Goal: Information Seeking & Learning: Learn about a topic

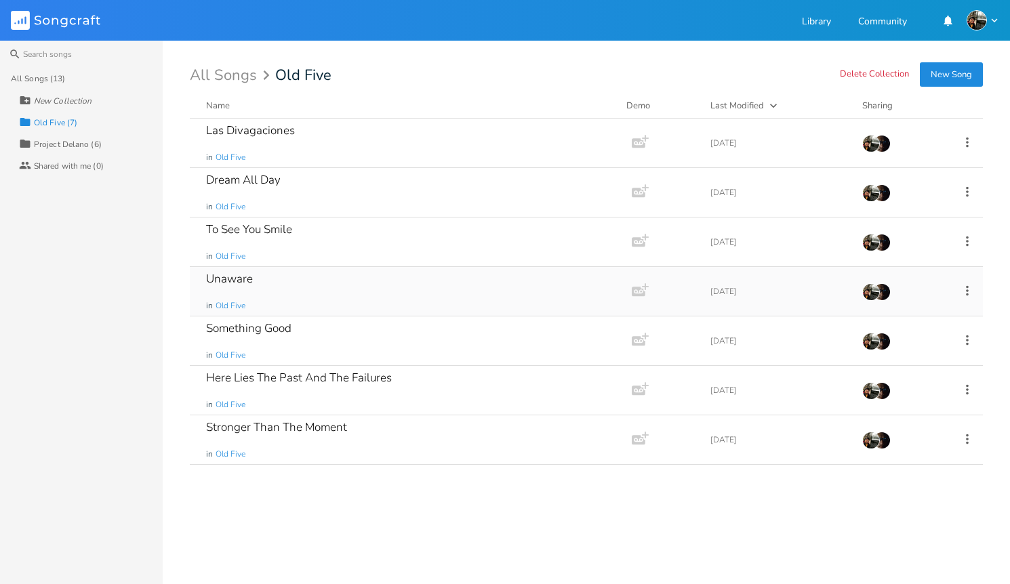
drag, startPoint x: 969, startPoint y: 295, endPoint x: 976, endPoint y: 299, distance: 8.5
click at [976, 299] on div "Unaware in Old Five Add Demo [DATE]" at bounding box center [586, 291] width 793 height 49
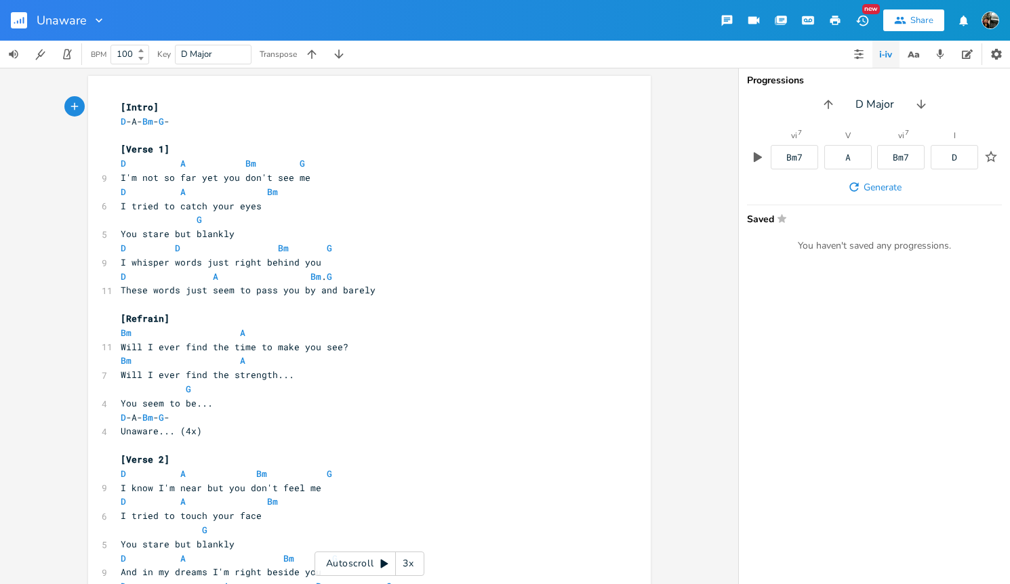
click at [977, 24] on img "button" at bounding box center [990, 21] width 18 height 18
click at [683, 181] on div "xxxxxxxxxx [Intro] D -A- Bm - G - ​ [Verse 1] D A Bm G 9 I'm not so far yet you…" at bounding box center [369, 326] width 738 height 516
click at [86, 28] on div "Unaware" at bounding box center [71, 20] width 69 height 41
click at [17, 26] on rect "button" at bounding box center [19, 20] width 16 height 16
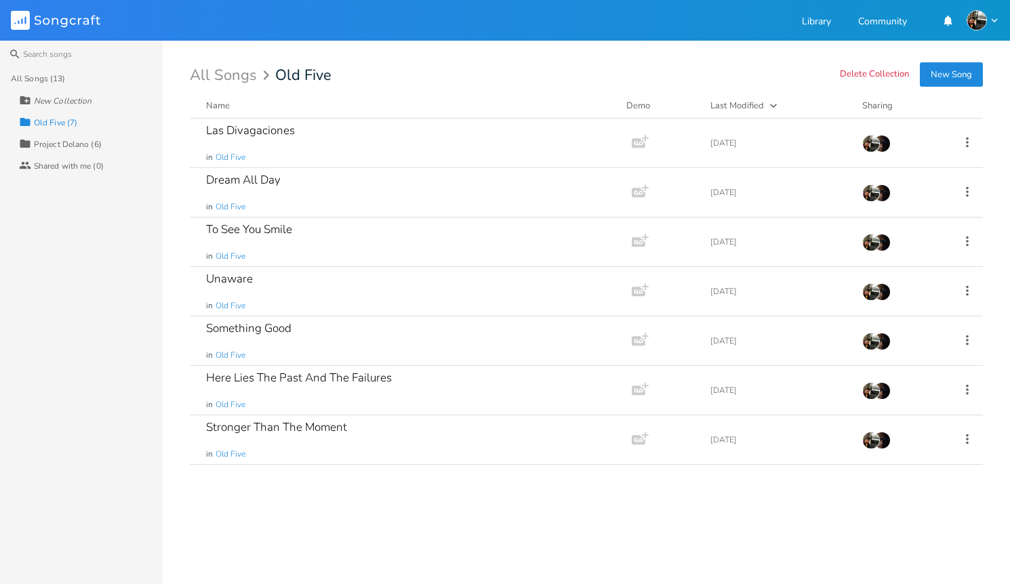
click at [89, 148] on div "Project Delano (6)" at bounding box center [68, 144] width 68 height 8
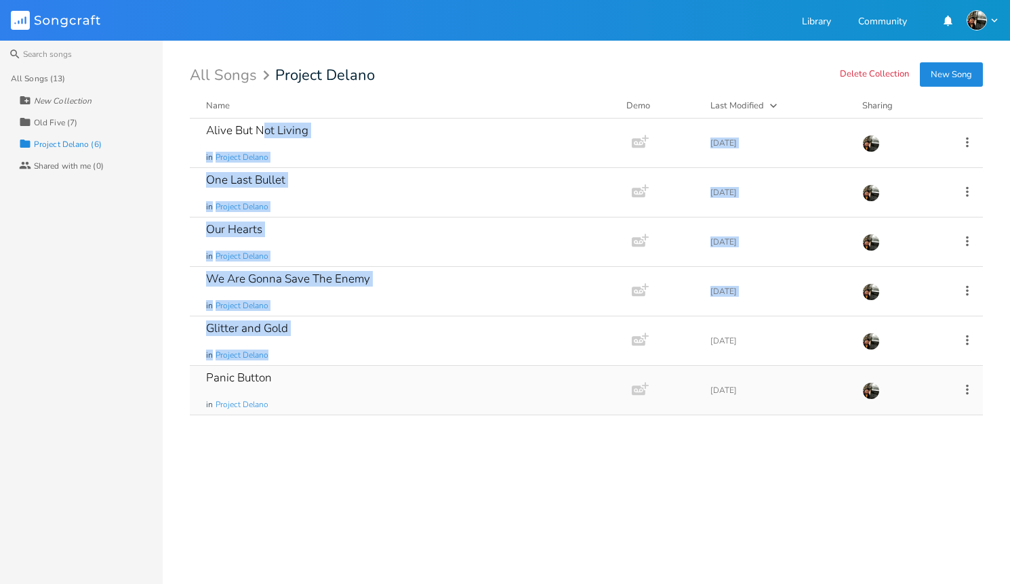
drag, startPoint x: 261, startPoint y: 127, endPoint x: 270, endPoint y: 388, distance: 260.4
click at [256, 363] on div "Alive But Not Living in Project Delano Add Demo [DATE] One Last Bullet in Proje…" at bounding box center [586, 346] width 793 height 455
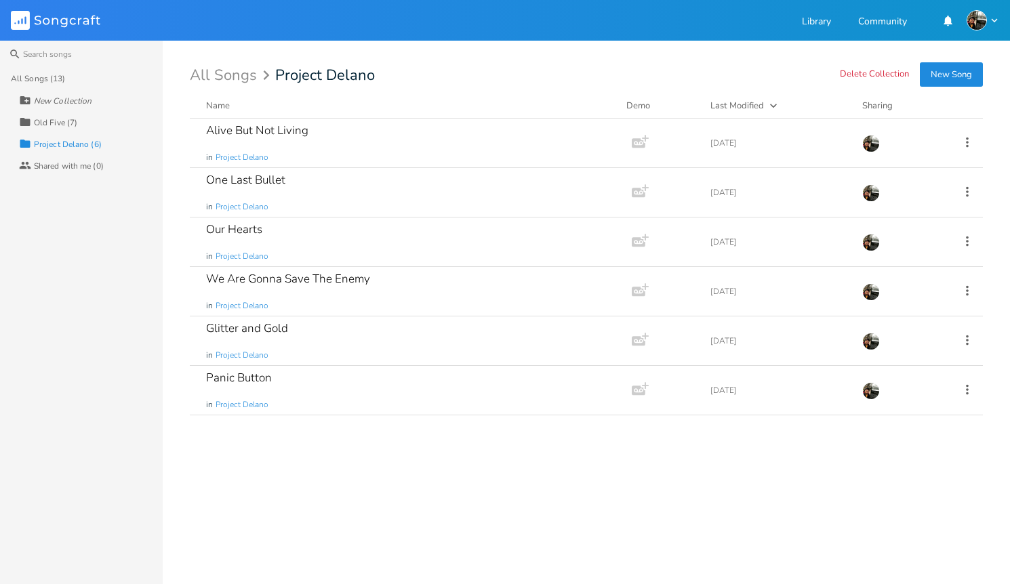
click at [284, 485] on div "Alive But Not Living in Project Delano Add Demo [DATE] One Last Bullet in Proje…" at bounding box center [586, 346] width 793 height 455
click at [969, 153] on div "Alive But Not Living in Project Delano Add Demo [DATE]" at bounding box center [586, 143] width 793 height 49
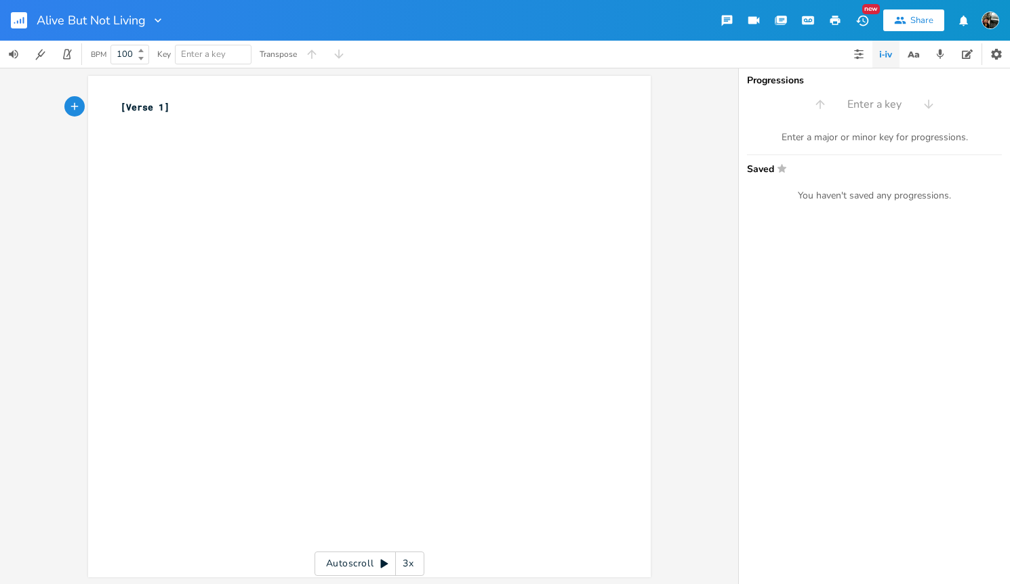
click at [16, 27] on rect "button" at bounding box center [19, 20] width 16 height 16
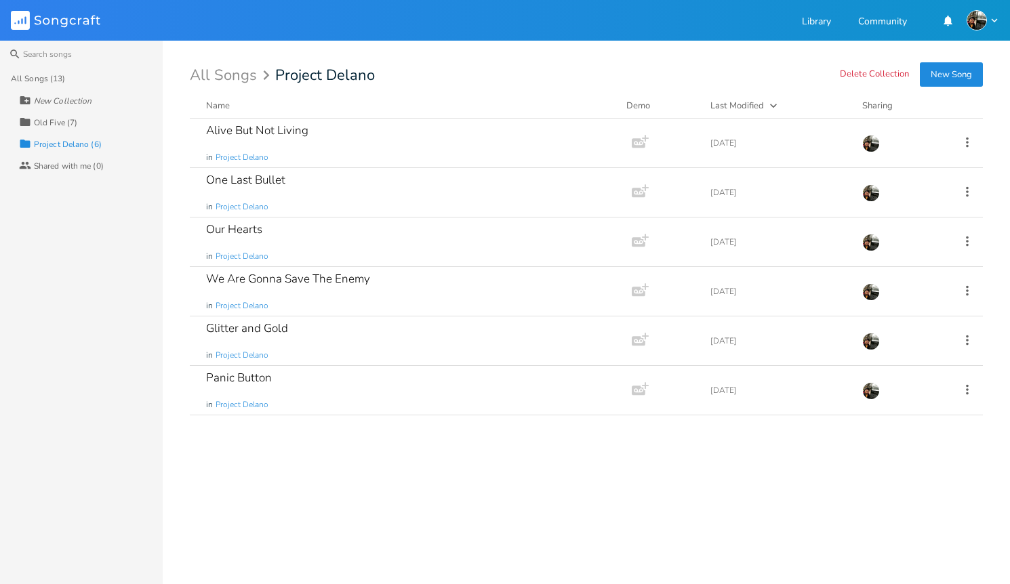
click at [62, 121] on div "Old Five (7)" at bounding box center [55, 123] width 43 height 8
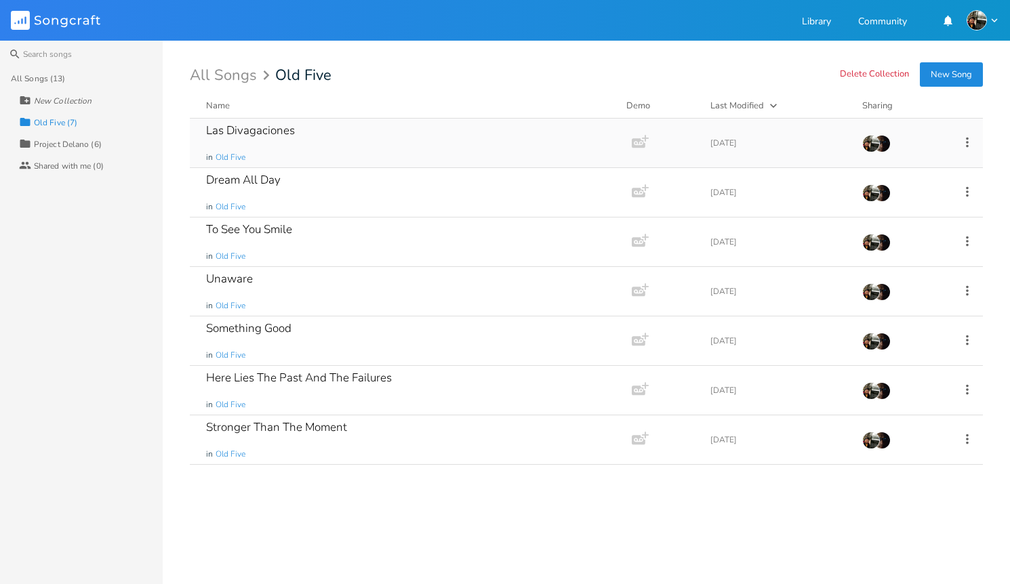
click at [257, 130] on div "Las Divagaciones" at bounding box center [250, 131] width 89 height 12
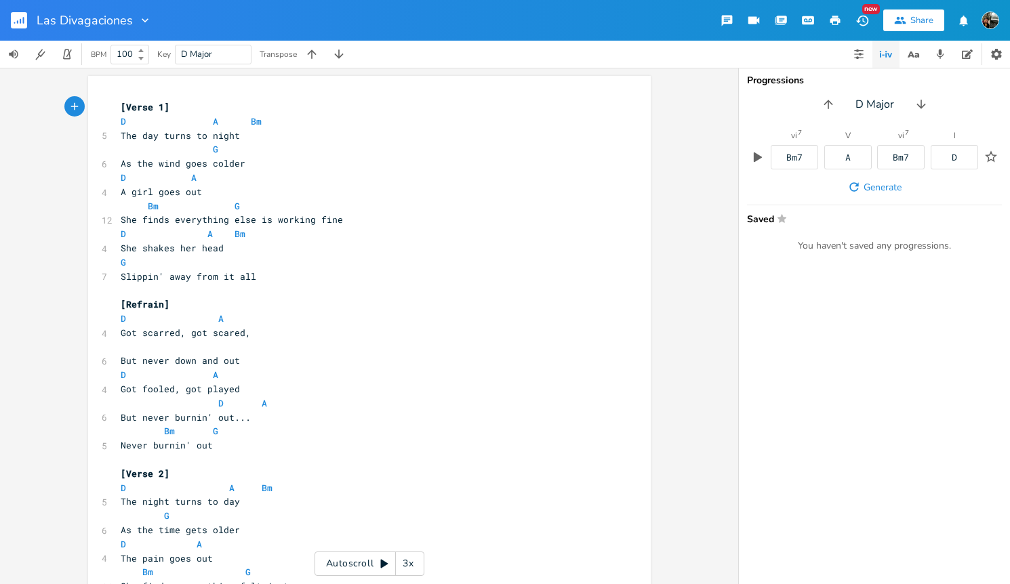
click at [838, 26] on button "button" at bounding box center [834, 20] width 27 height 24
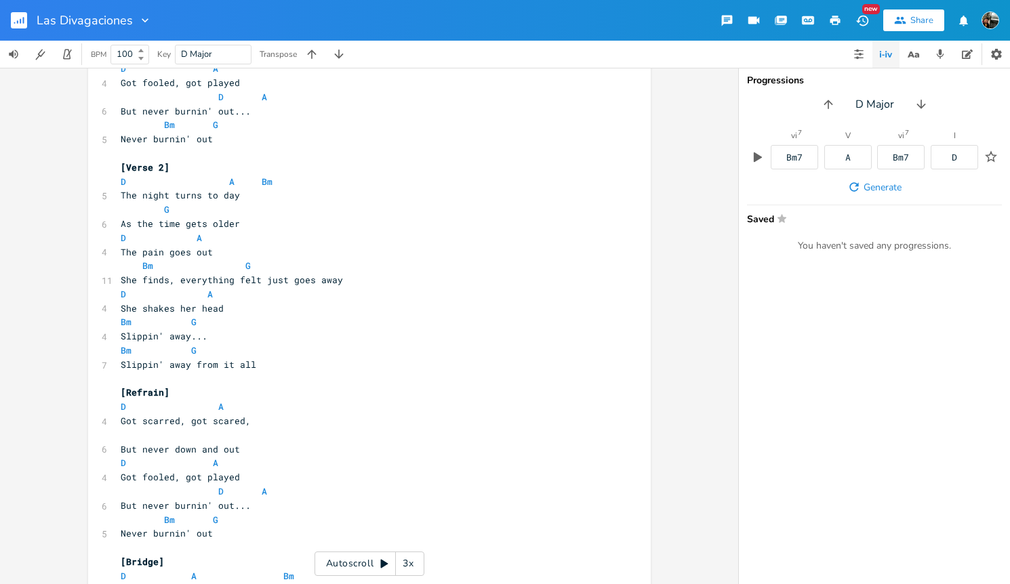
scroll to position [671, 0]
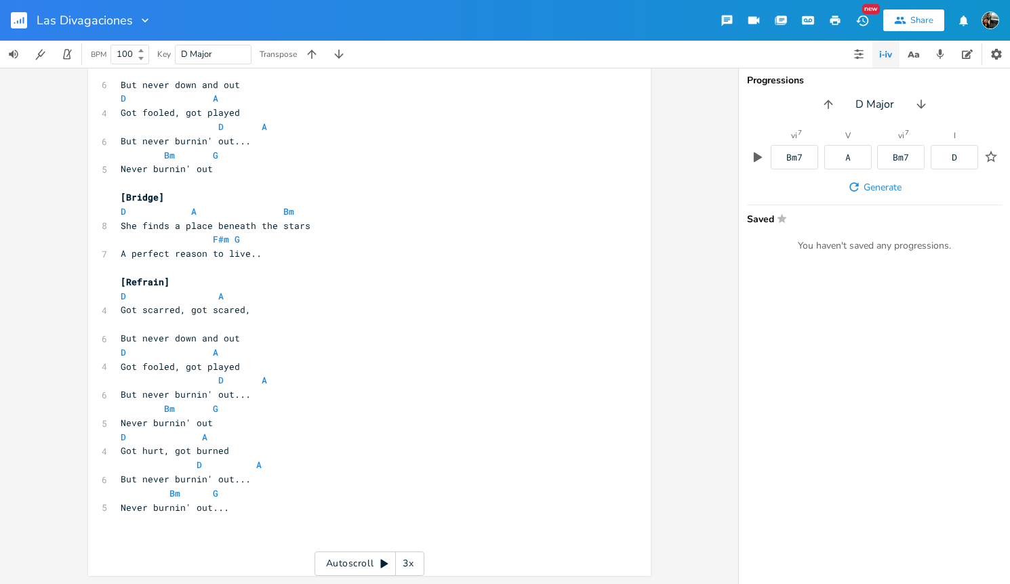
click at [19, 28] on rect "button" at bounding box center [19, 20] width 16 height 16
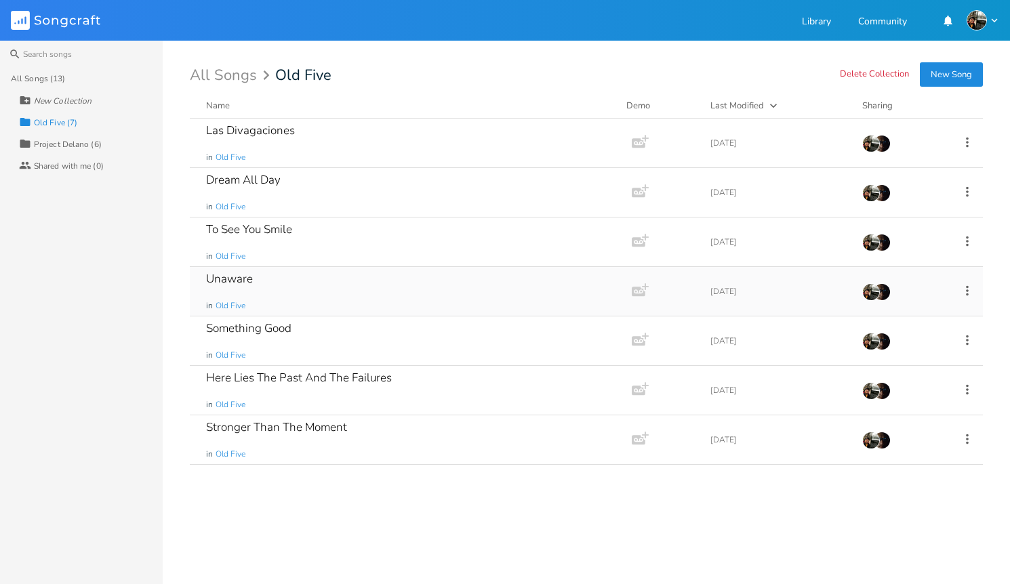
click at [241, 277] on div "Unaware" at bounding box center [229, 279] width 47 height 12
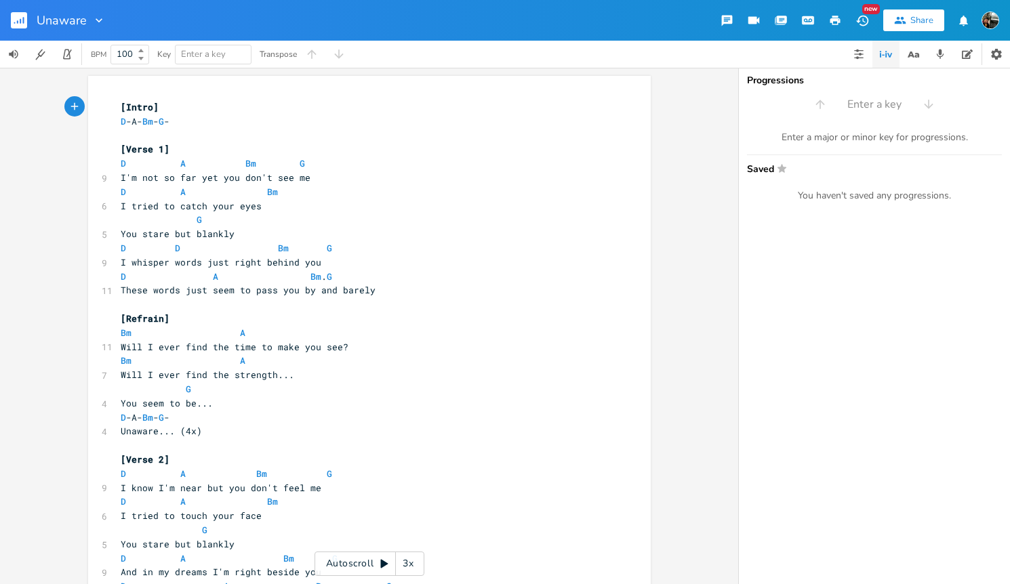
click at [836, 24] on icon "button" at bounding box center [835, 20] width 10 height 9
click at [283, 57] on div "Transpose" at bounding box center [278, 54] width 37 height 8
click at [218, 105] on pre "[Intro]" at bounding box center [362, 107] width 489 height 14
click at [285, 56] on div "Transpose" at bounding box center [278, 54] width 37 height 8
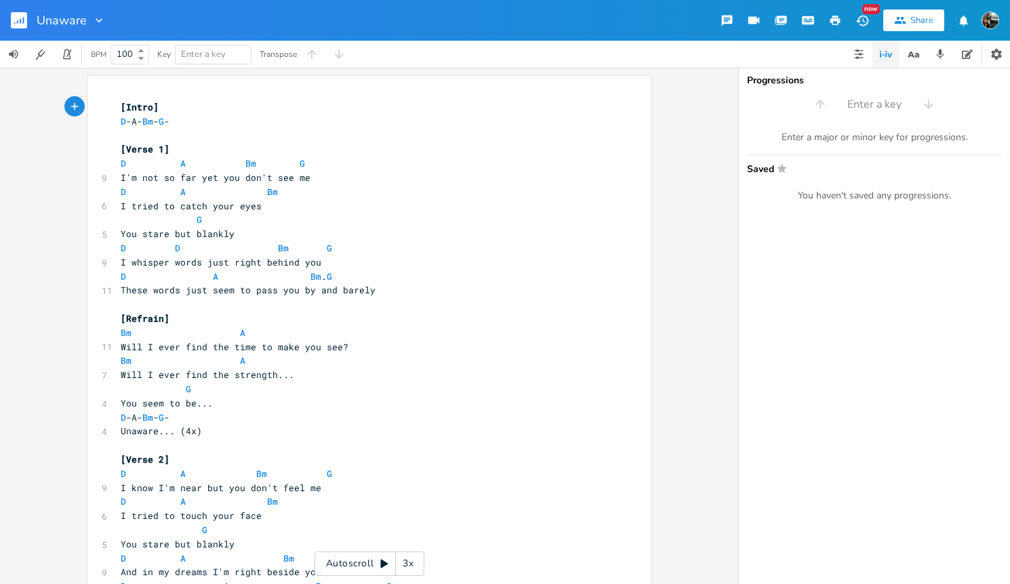
click at [682, 268] on div "xxxxxxxxxx [Intro] D -A- Bm - G - ​ [Verse 1] D A Bm G 9 I'm not so far yet you…" at bounding box center [369, 326] width 738 height 516
click at [129, 195] on span "D A Bm" at bounding box center [199, 192] width 157 height 12
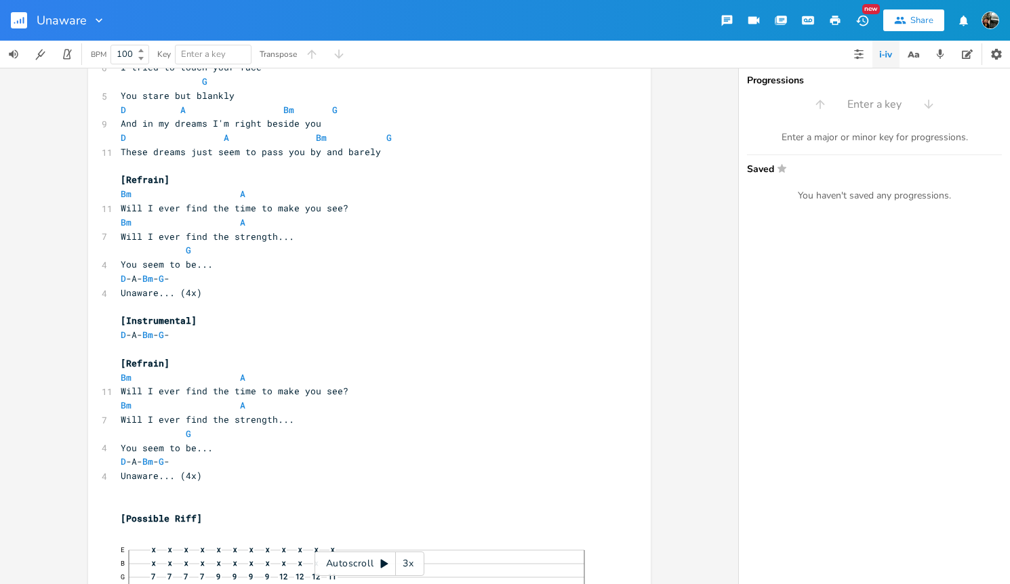
scroll to position [577, 0]
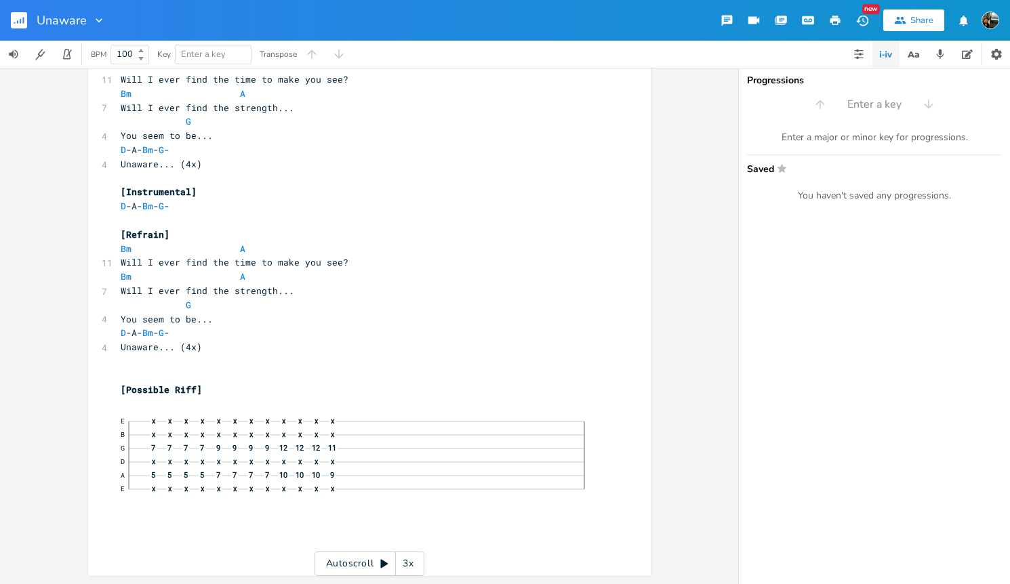
click at [22, 24] on rect "button" at bounding box center [19, 20] width 16 height 16
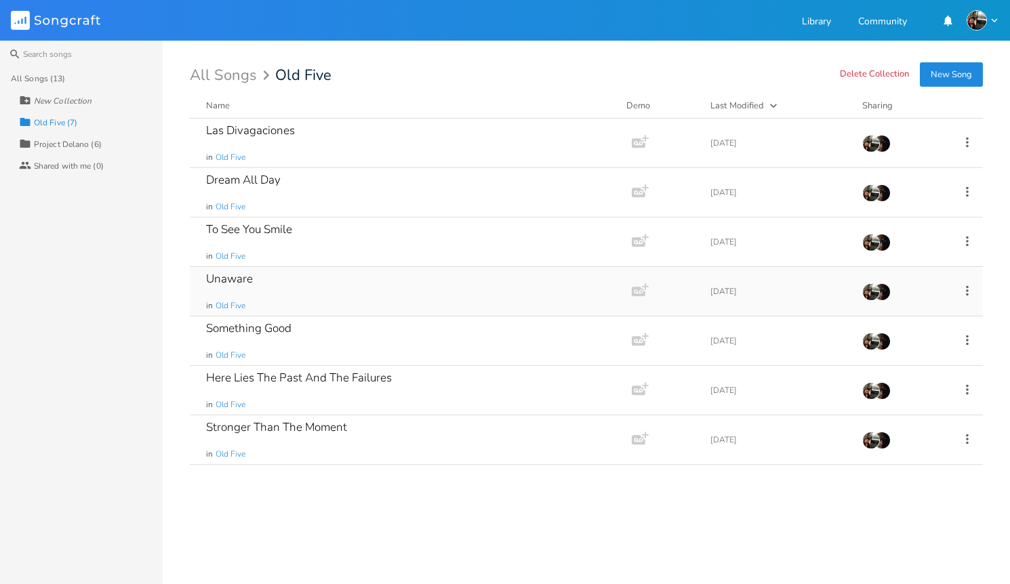
click at [232, 279] on div "Unaware" at bounding box center [229, 279] width 47 height 12
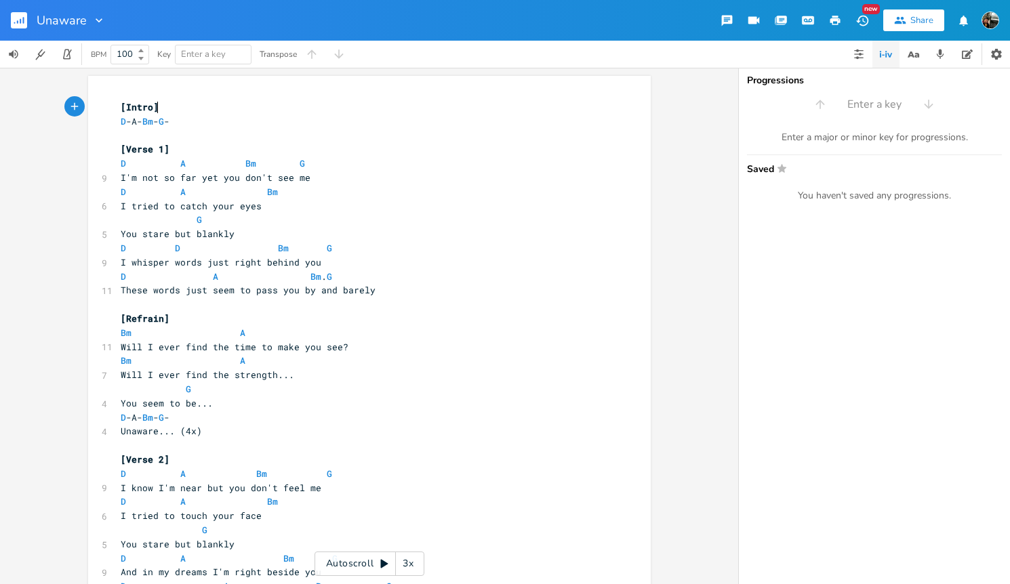
drag, startPoint x: 156, startPoint y: 123, endPoint x: 205, endPoint y: 148, distance: 54.9
click at [159, 123] on span "G" at bounding box center [161, 121] width 5 height 12
click at [455, 359] on pre "Bm A" at bounding box center [362, 361] width 489 height 14
click at [124, 336] on span "Bm" at bounding box center [126, 333] width 11 height 13
click at [235, 100] on pre "[Intro]" at bounding box center [362, 107] width 489 height 14
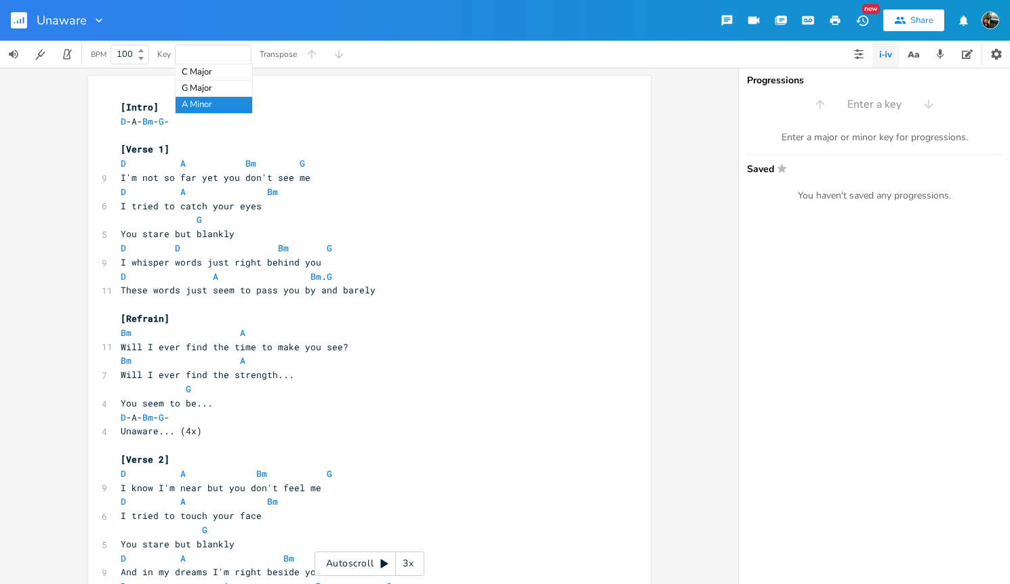
type input "D"
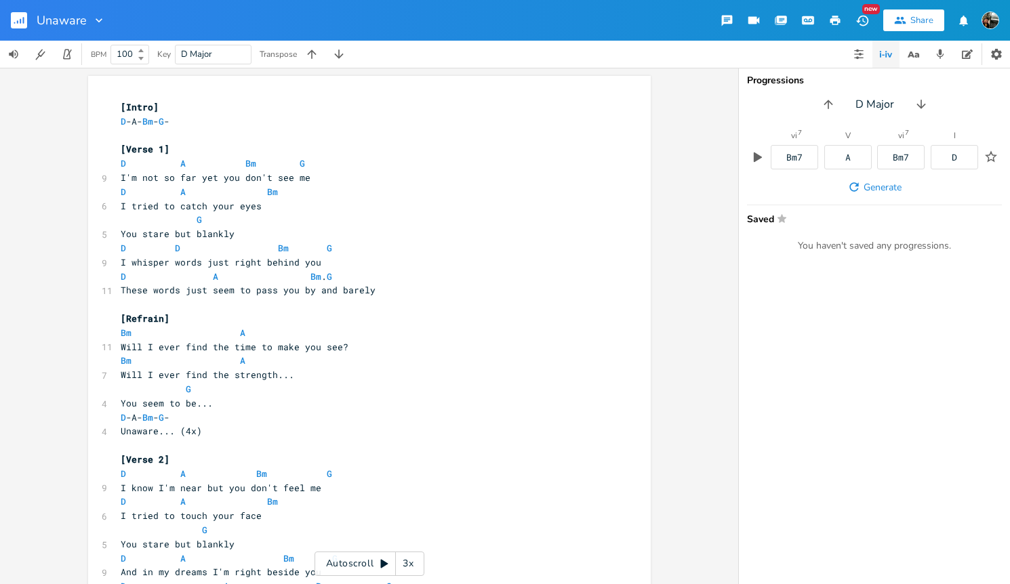
click at [716, 360] on div "xxxxxxxxxx [Intro] D -A- Bm - G - ​ [Verse 1] D A Bm G 9 I'm not so far yet you…" at bounding box center [369, 326] width 738 height 516
click at [681, 430] on div "xxxxxxxxxx [Intro] D -A- Bm - G - ​ [Verse 1] D A Bm G 9 I'm not so far yet you…" at bounding box center [369, 326] width 738 height 516
click at [283, 57] on div "Transpose" at bounding box center [278, 54] width 37 height 8
click at [338, 54] on icon "button" at bounding box center [339, 54] width 14 height 14
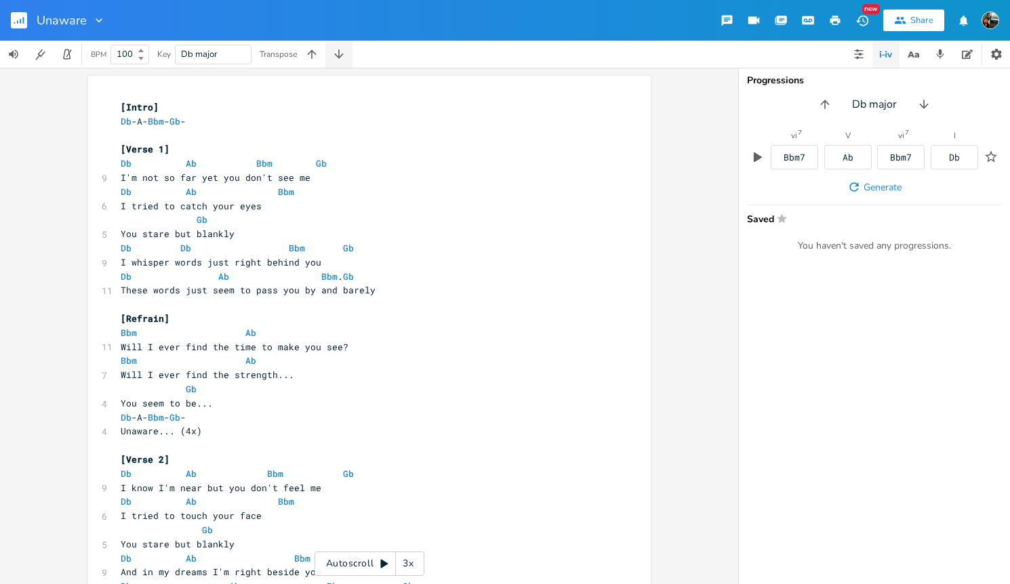
click at [338, 54] on icon "button" at bounding box center [339, 54] width 14 height 14
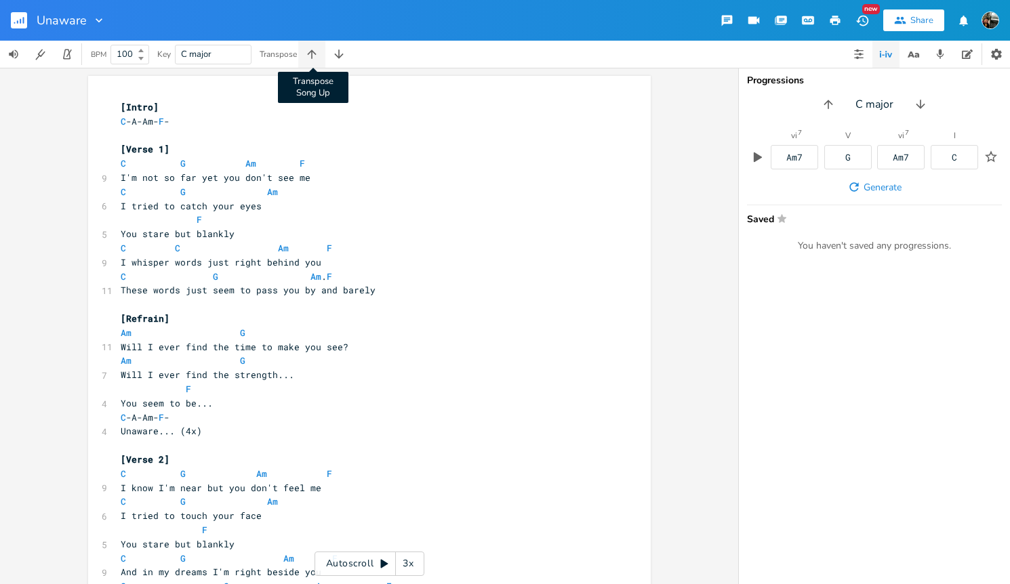
click at [317, 55] on icon "button" at bounding box center [312, 54] width 14 height 14
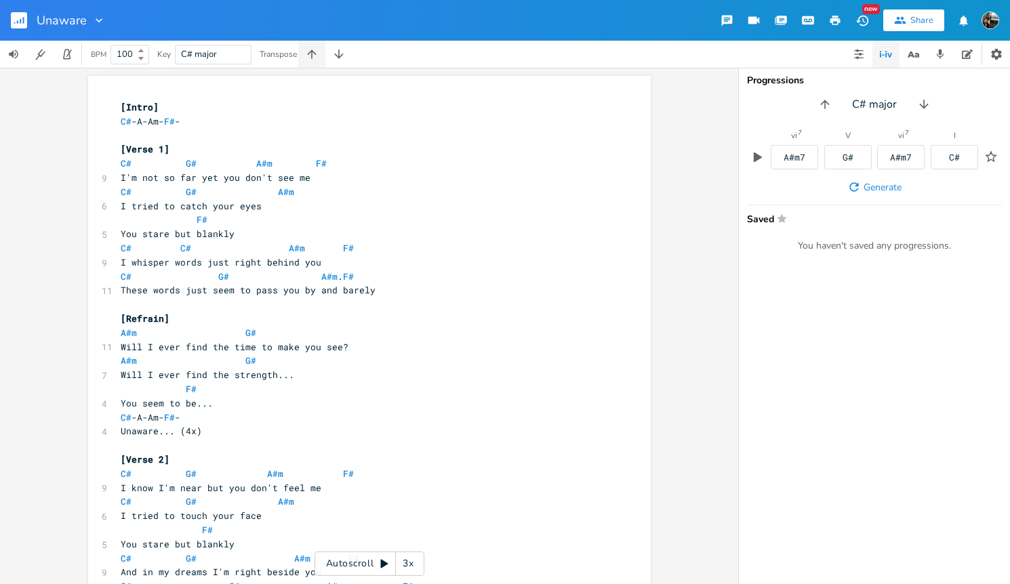
click at [317, 55] on icon "button" at bounding box center [312, 54] width 14 height 14
click at [566, 380] on pre "Will I ever find the strength..." at bounding box center [362, 375] width 489 height 14
click at [141, 120] on span "D -A-Am- G -" at bounding box center [145, 121] width 49 height 12
type textarea "B"
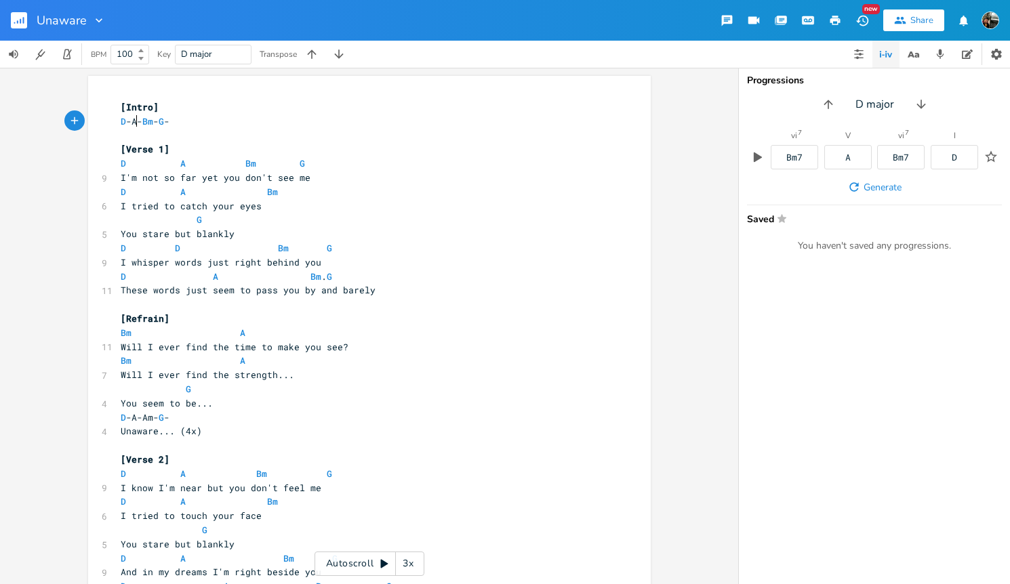
type textarea "A"
click at [405, 245] on pre "D D Bm G" at bounding box center [362, 248] width 489 height 14
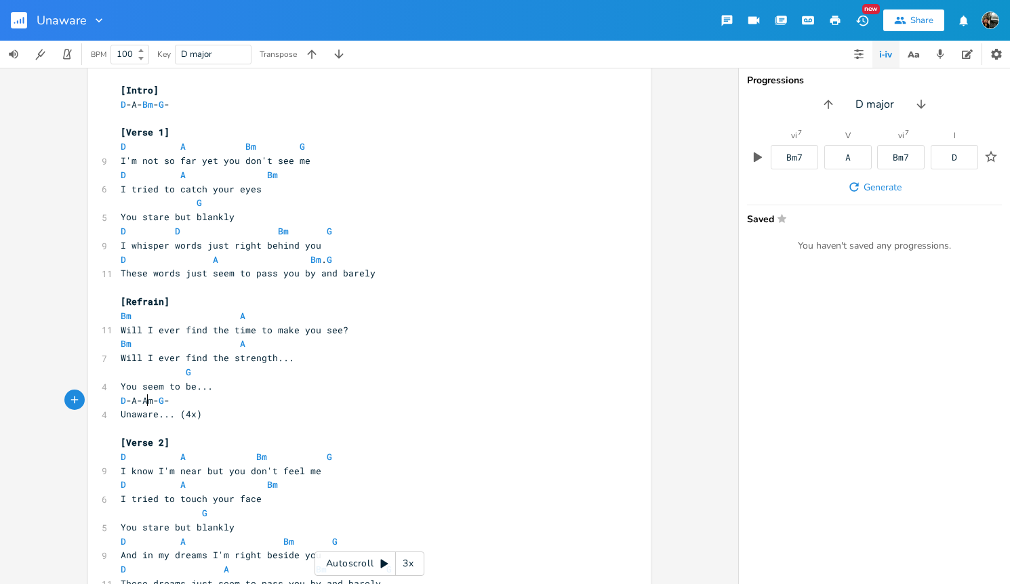
click at [143, 399] on span "D -A-Am- G -" at bounding box center [145, 400] width 49 height 12
type textarea "B"
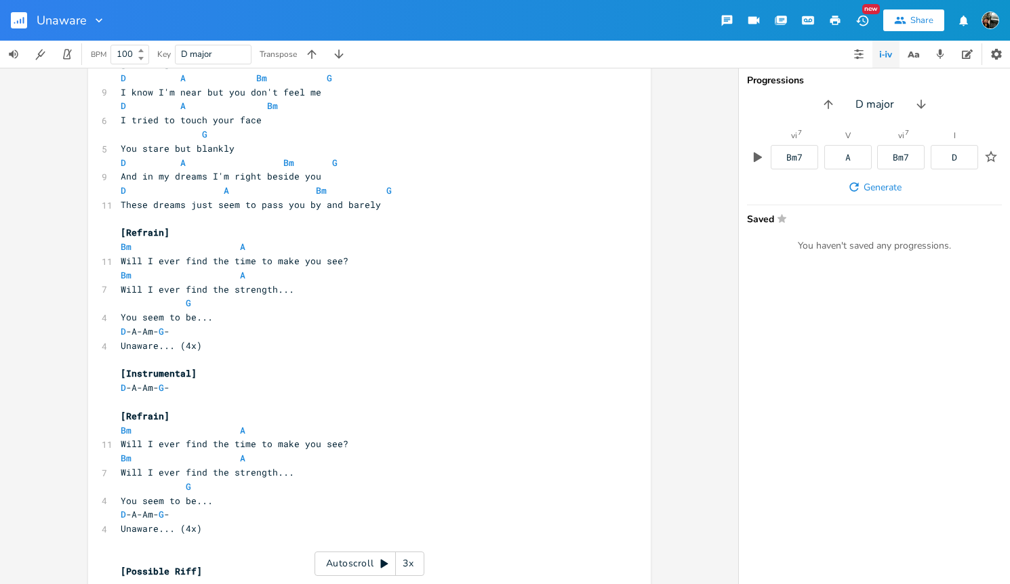
scroll to position [426, 0]
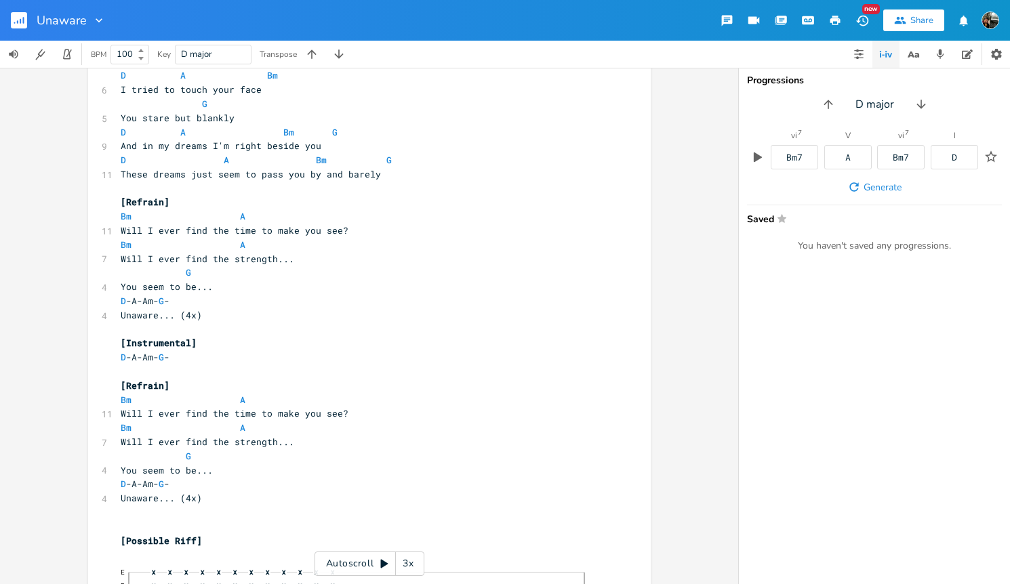
click at [140, 486] on span "D -A-Am- G -" at bounding box center [145, 484] width 49 height 12
type textarea "A"
type textarea "B"
click at [395, 496] on pre "Unaware... (4x)" at bounding box center [362, 498] width 489 height 14
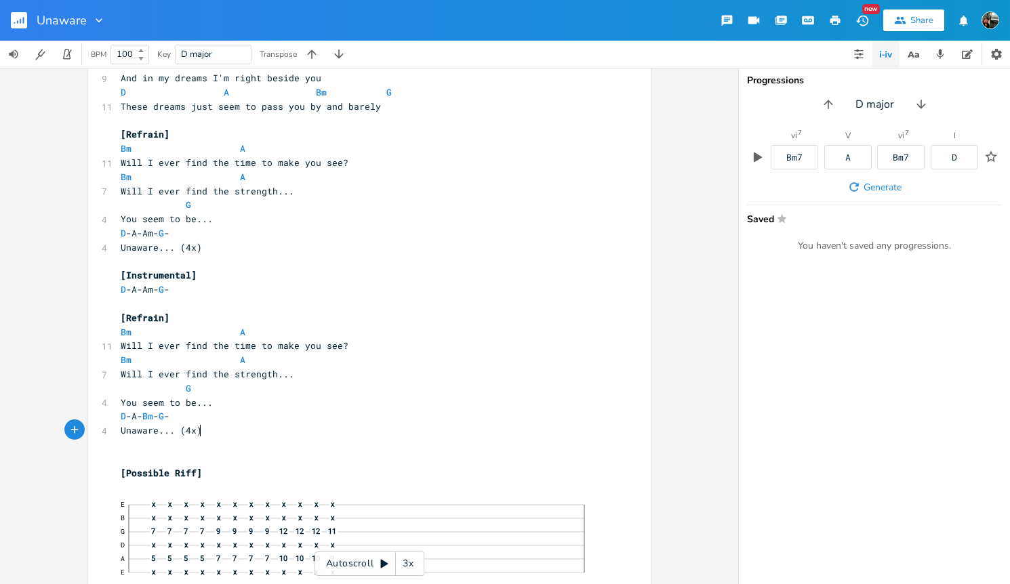
scroll to position [577, 0]
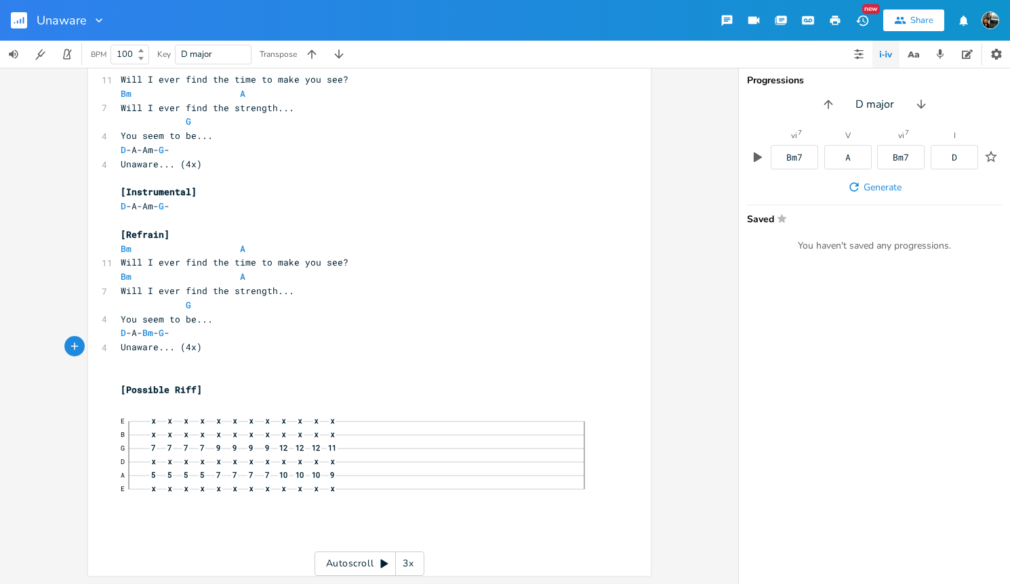
click at [159, 404] on pre "​" at bounding box center [362, 404] width 489 height 14
click at [186, 305] on span "G" at bounding box center [188, 305] width 5 height 13
click at [186, 306] on span "G" at bounding box center [188, 305] width 5 height 13
click at [624, 243] on div "x [Intro] D -A- Bm - G - ​ [Verse 1] D A Bm G 9 I'm not so far yet you don't se…" at bounding box center [379, 40] width 523 height 1040
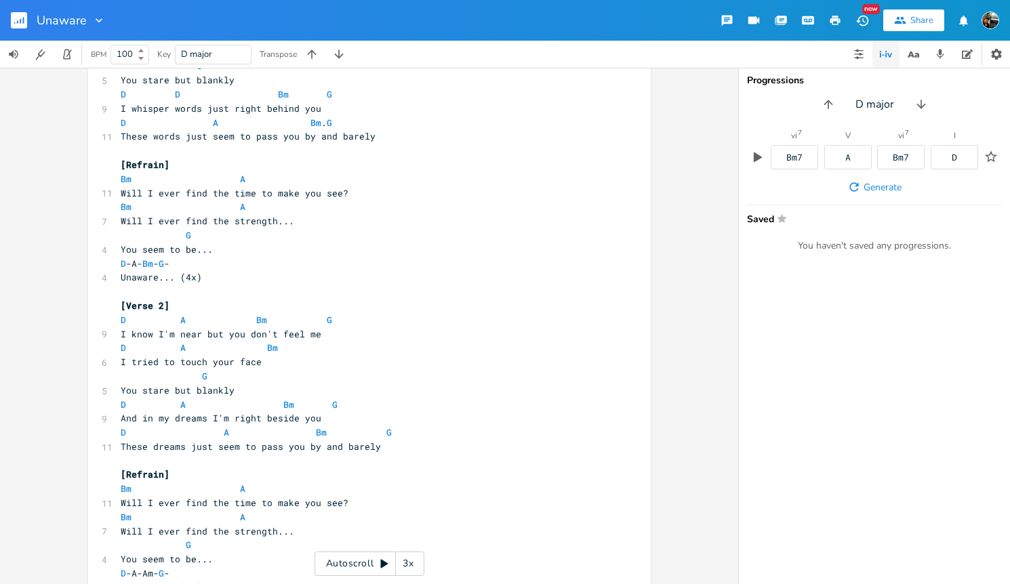
scroll to position [0, 0]
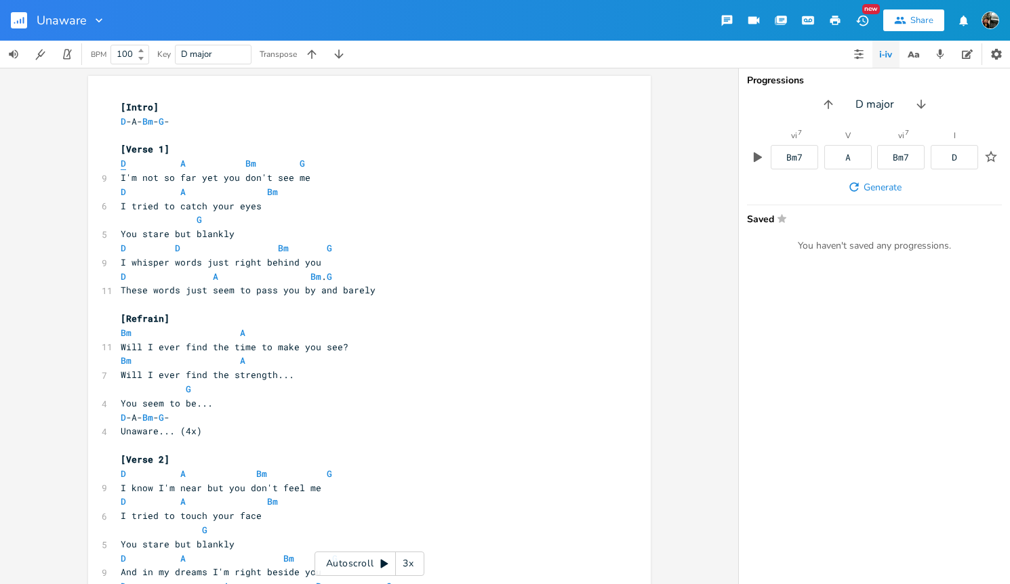
click at [121, 165] on span "D" at bounding box center [123, 163] width 5 height 13
click at [142, 247] on icon "button" at bounding box center [144, 246] width 4 height 6
click at [142, 245] on icon "Next" at bounding box center [143, 245] width 7 height 7
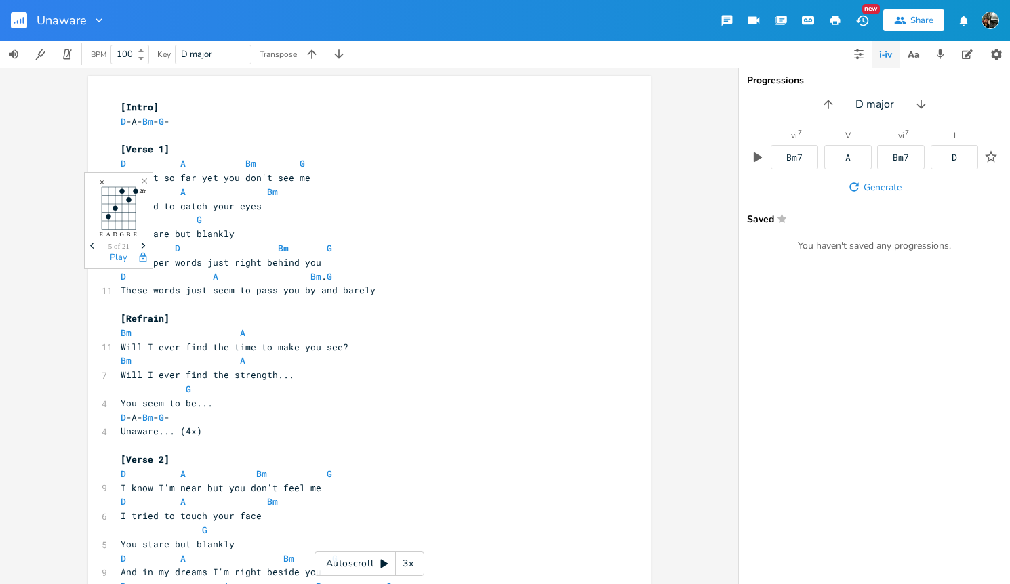
click at [142, 245] on icon "Next" at bounding box center [143, 245] width 7 height 7
click at [190, 249] on span "D D Bm G" at bounding box center [226, 248] width 211 height 12
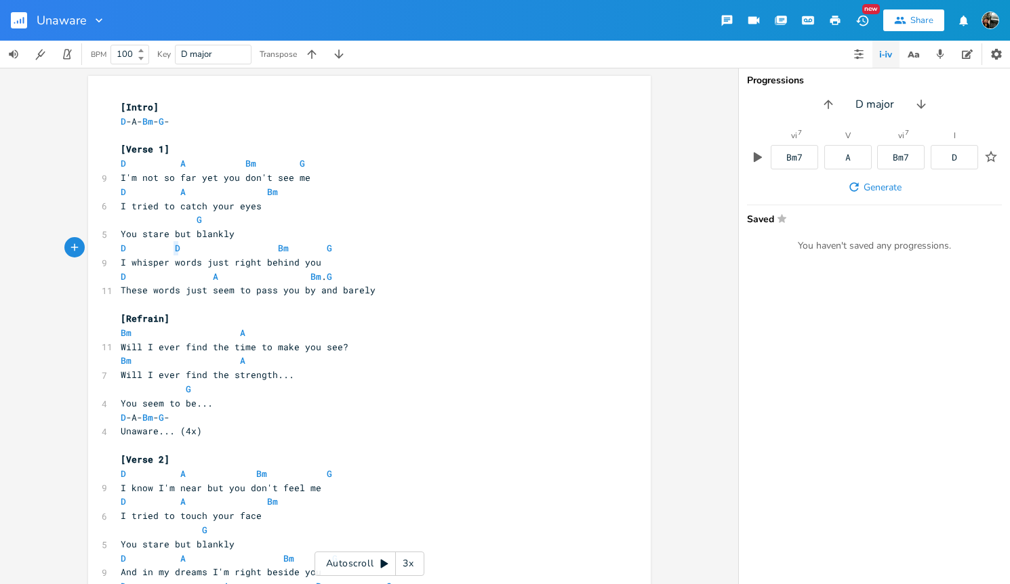
type textarea "A"
click at [331, 215] on pre "G" at bounding box center [362, 220] width 489 height 14
click at [121, 166] on span "D" at bounding box center [123, 163] width 5 height 13
click at [121, 165] on span "D" at bounding box center [123, 163] width 5 height 13
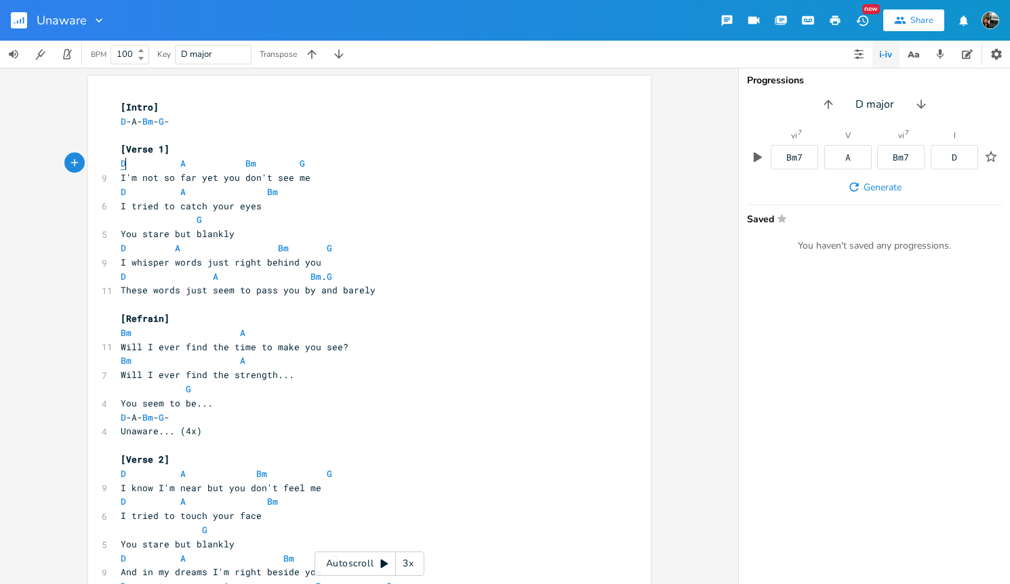
click at [121, 161] on span "D" at bounding box center [123, 163] width 5 height 13
click at [121, 165] on span "D" at bounding box center [123, 163] width 5 height 13
click at [203, 296] on span "These words just seem to pass you by and barely" at bounding box center [248, 290] width 255 height 12
click at [121, 165] on span "D" at bounding box center [123, 163] width 5 height 13
click at [121, 164] on span "D" at bounding box center [123, 163] width 5 height 13
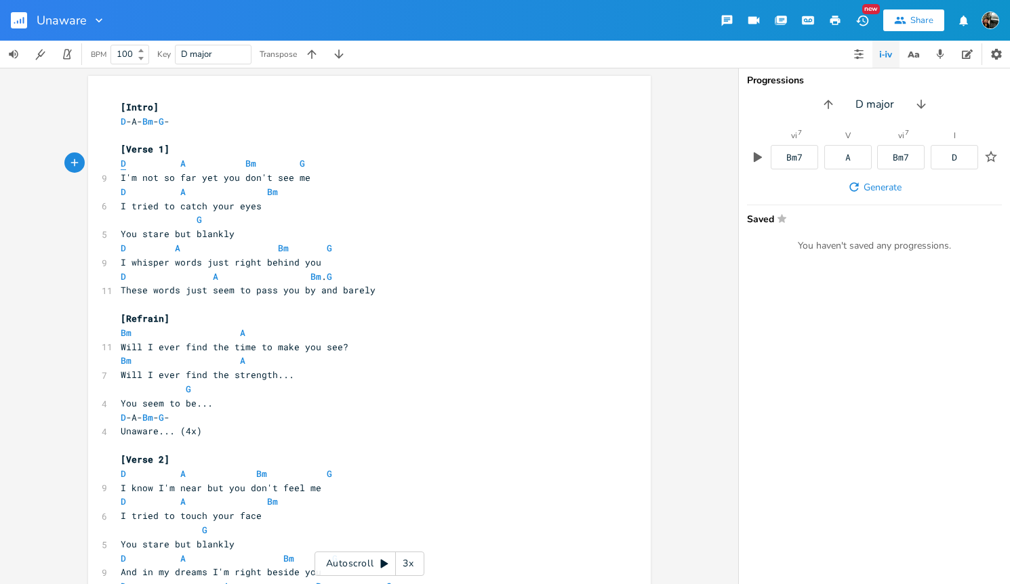
click at [121, 164] on span "D" at bounding box center [123, 163] width 5 height 13
click at [121, 191] on span "D" at bounding box center [123, 192] width 5 height 13
click at [95, 243] on icon "Previous" at bounding box center [93, 245] width 7 height 7
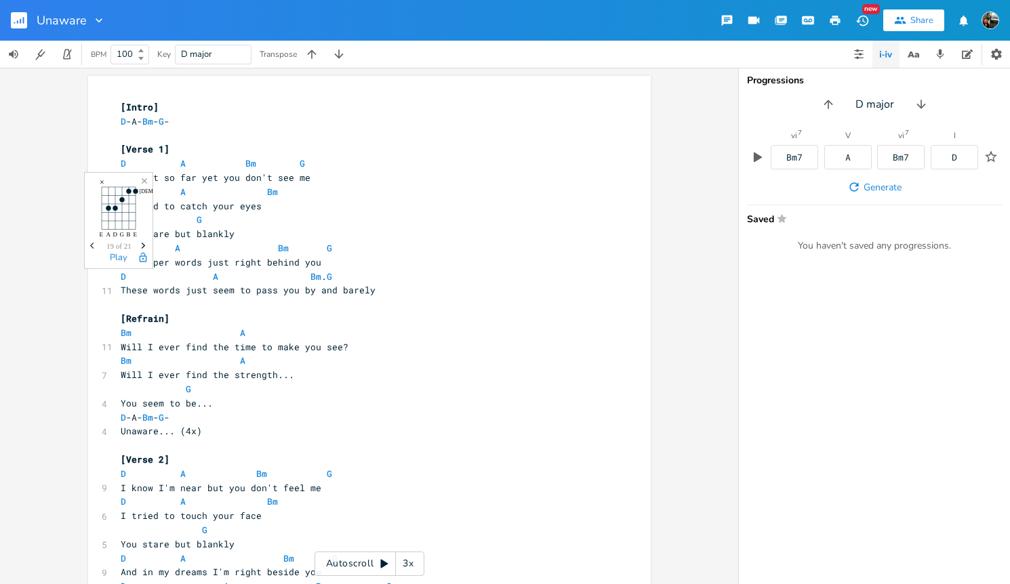
click at [95, 243] on icon "Previous" at bounding box center [93, 245] width 7 height 7
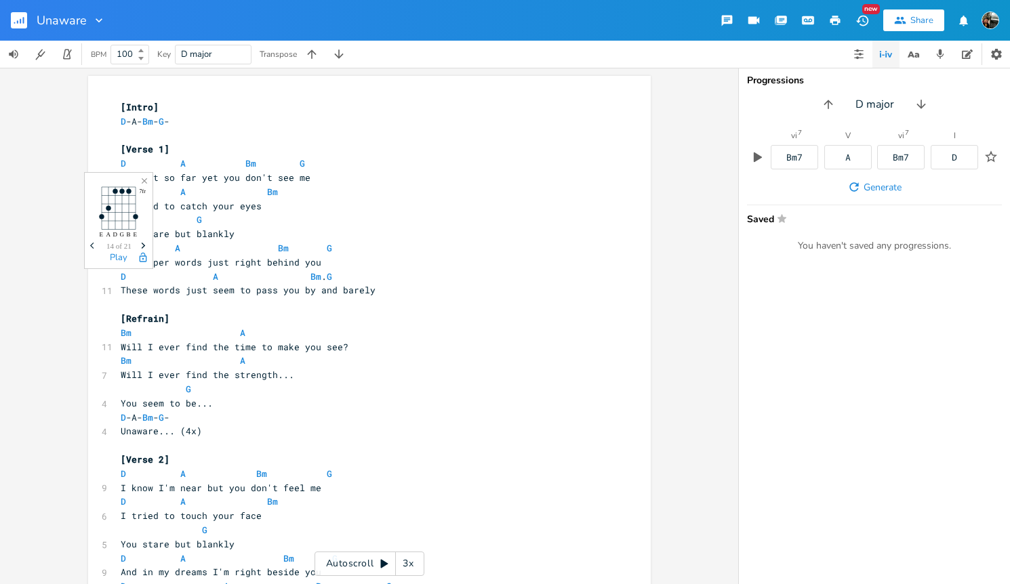
click at [95, 243] on icon "Previous" at bounding box center [93, 245] width 7 height 7
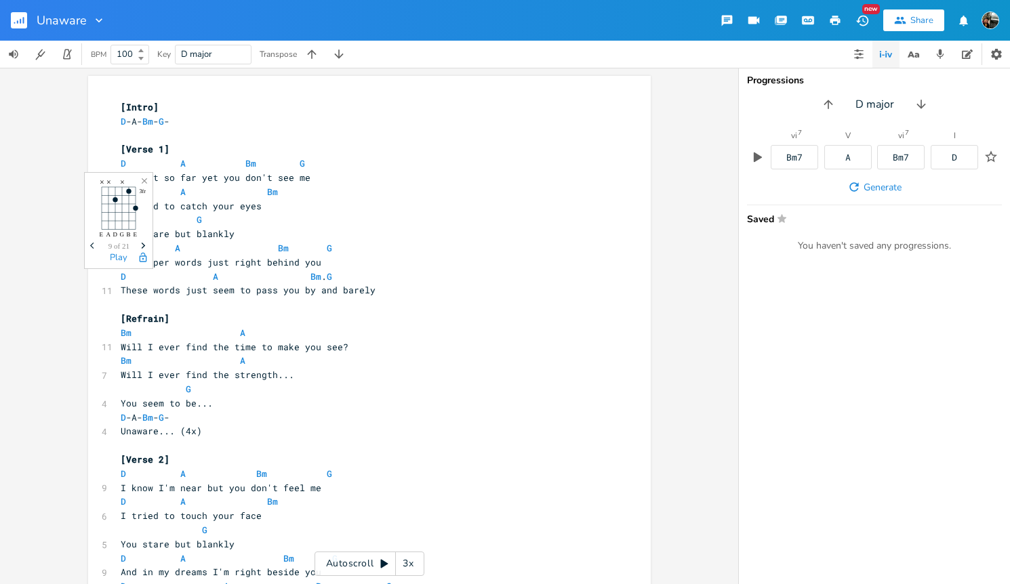
click at [118, 243] on span "9 of 21" at bounding box center [118, 246] width 21 height 7
click at [118, 255] on button "Play" at bounding box center [119, 259] width 18 height 12
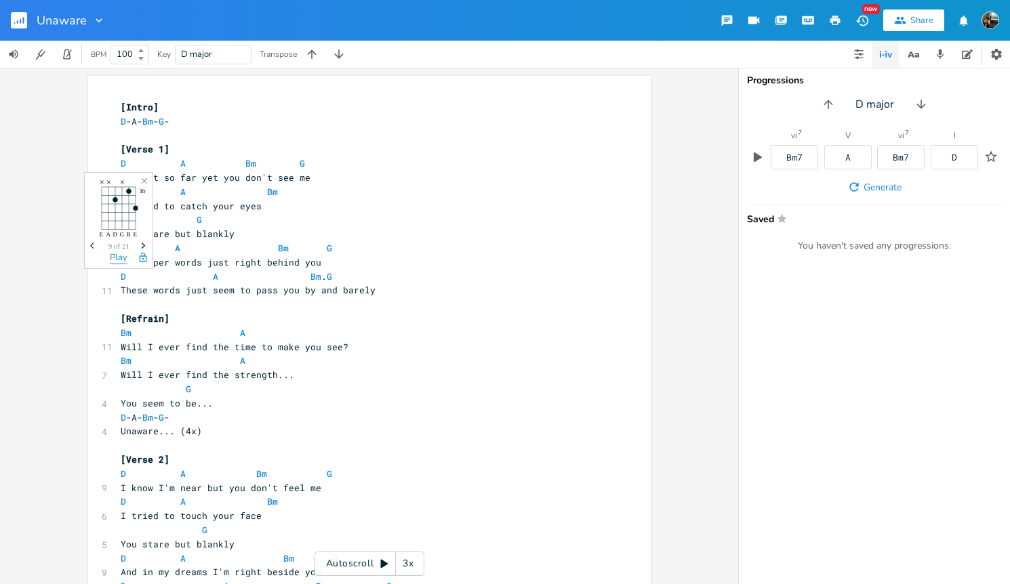
click at [118, 255] on button "Play" at bounding box center [119, 259] width 18 height 12
click at [96, 201] on icon "Previous" at bounding box center [93, 202] width 7 height 7
click at [142, 218] on icon "button" at bounding box center [143, 215] width 11 height 11
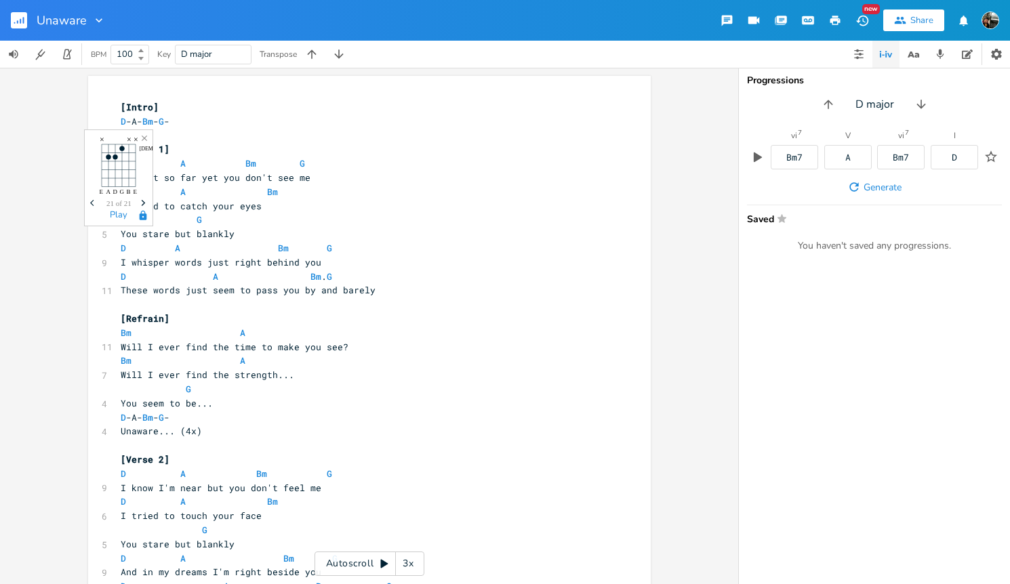
click at [92, 201] on icon "button" at bounding box center [91, 203] width 3 height 6
click at [142, 202] on icon "Next" at bounding box center [143, 202] width 7 height 7
click at [146, 216] on icon "button" at bounding box center [143, 214] width 7 height 9
click at [31, 23] on button "button" at bounding box center [24, 20] width 27 height 33
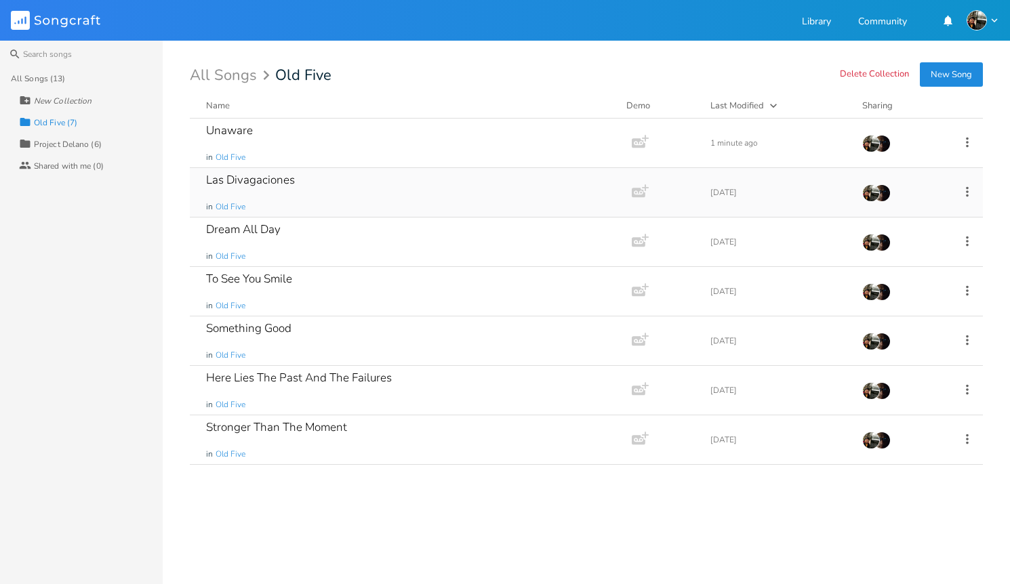
click at [267, 180] on div "Las Divagaciones" at bounding box center [250, 180] width 89 height 12
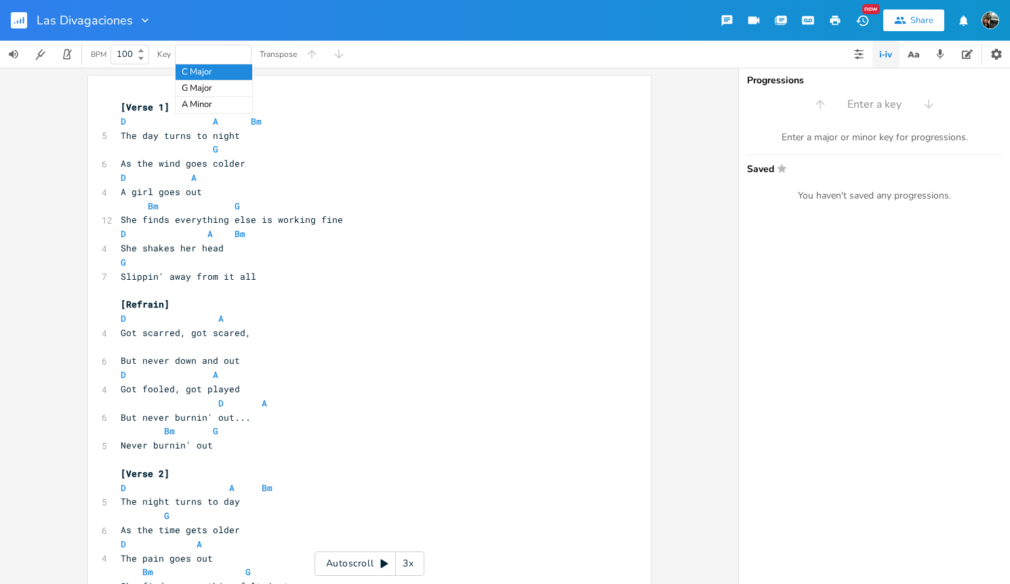
click at [538, 178] on pre "D A" at bounding box center [362, 178] width 489 height 14
click at [845, 108] on div "Enter a key" at bounding box center [874, 105] width 271 height 22
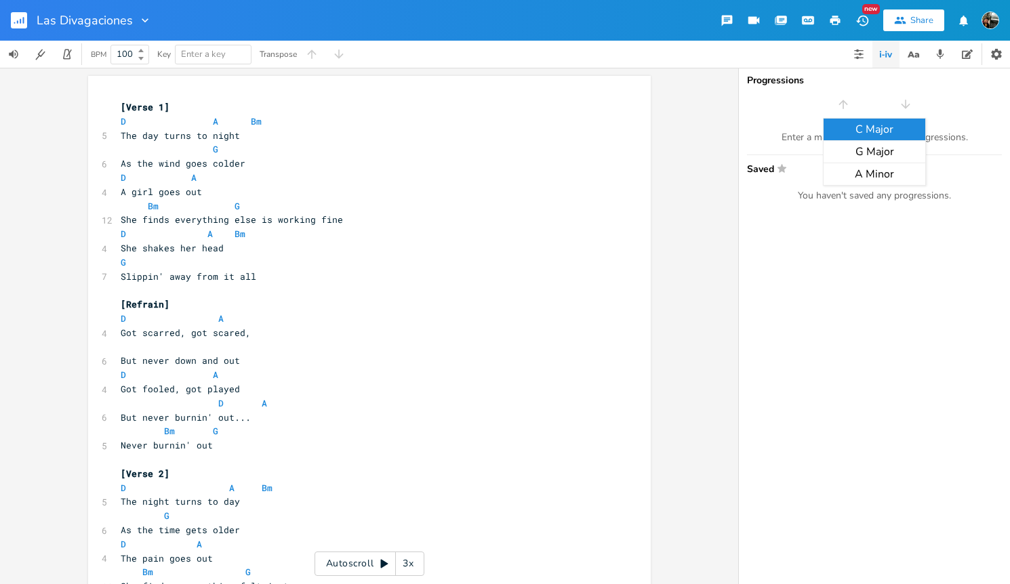
click at [718, 221] on div "xxxxxxxxxx [Verse 1] D A Bm 5 The day turns to night G 6 As the wind goes colde…" at bounding box center [369, 326] width 738 height 516
click at [262, 311] on pre "[Refrain]" at bounding box center [362, 305] width 489 height 14
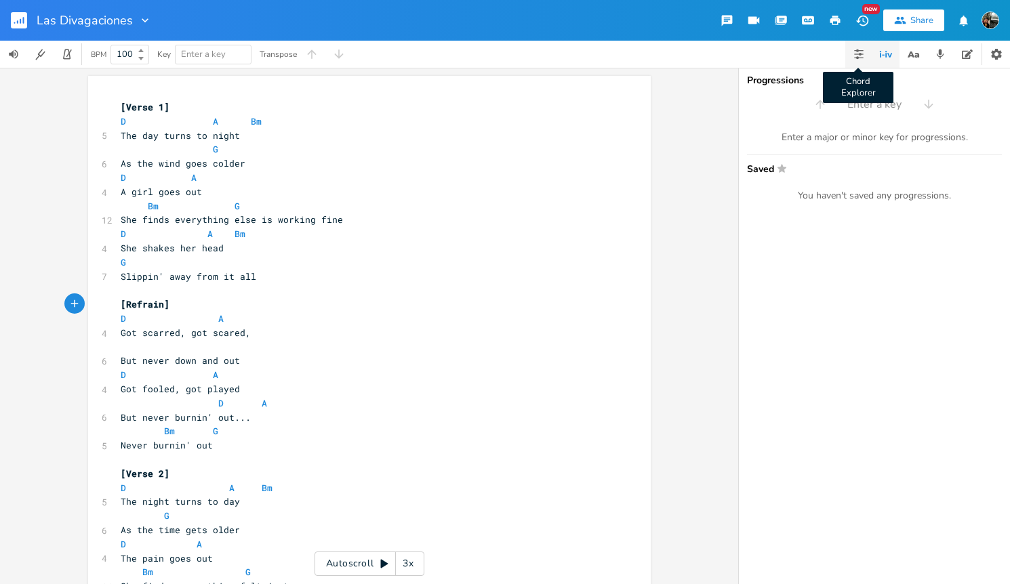
click at [864, 54] on button "Chord Explorer" at bounding box center [858, 54] width 27 height 27
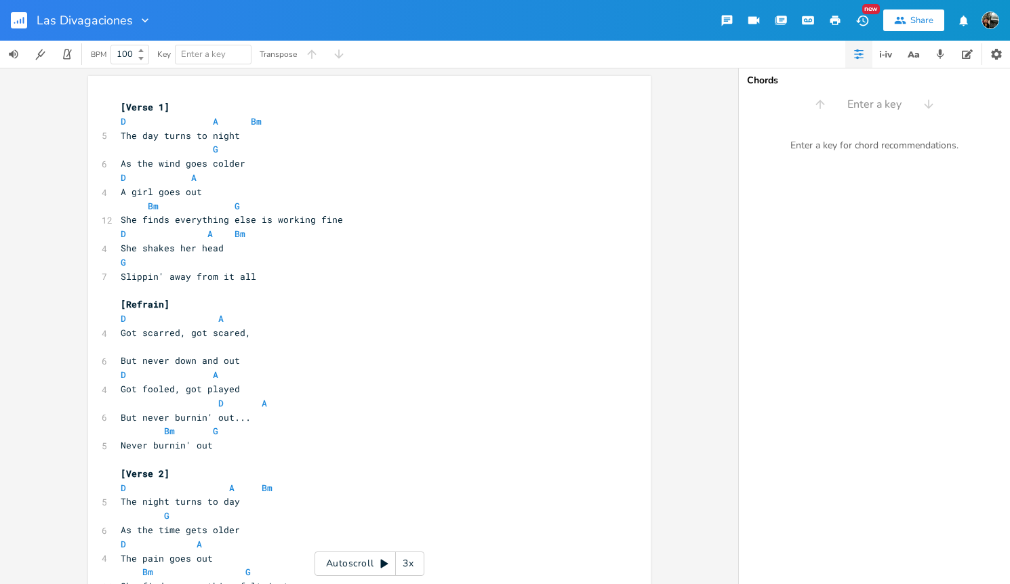
click at [864, 54] on button "button" at bounding box center [858, 54] width 27 height 27
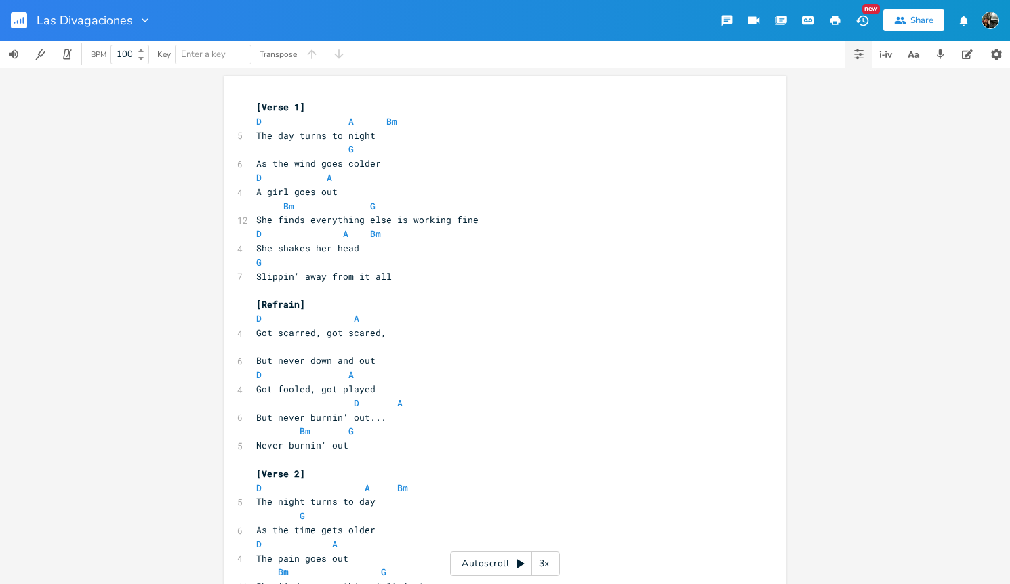
click at [864, 54] on button "button" at bounding box center [858, 54] width 27 height 27
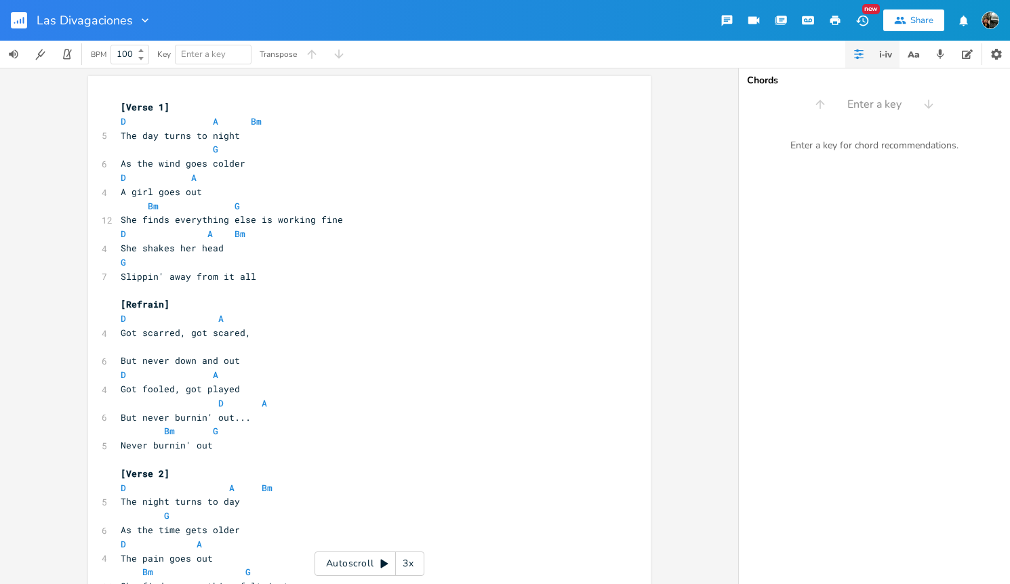
click at [878, 55] on icon "button" at bounding box center [886, 54] width 16 height 16
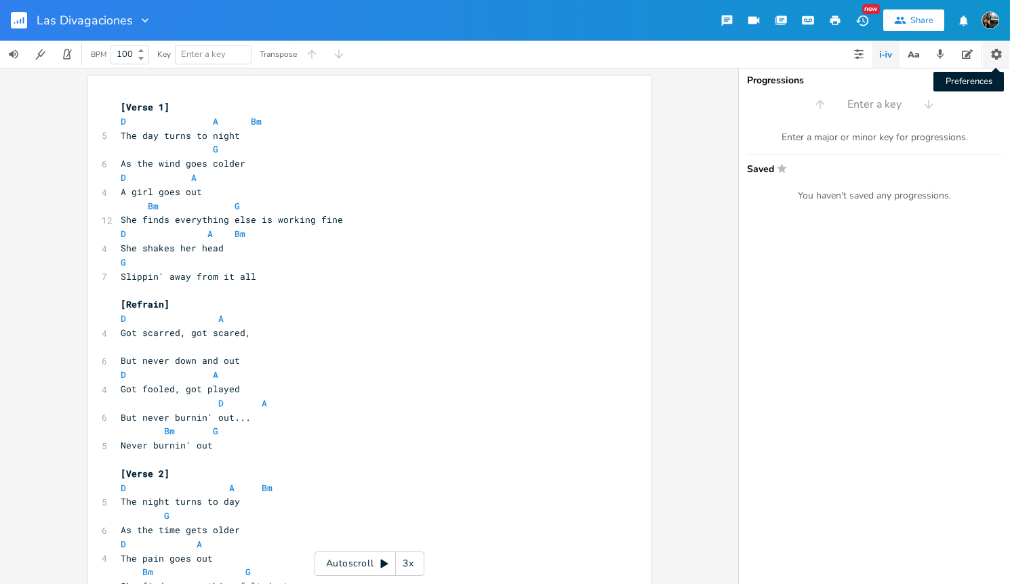
click at [977, 54] on icon "button" at bounding box center [996, 54] width 11 height 11
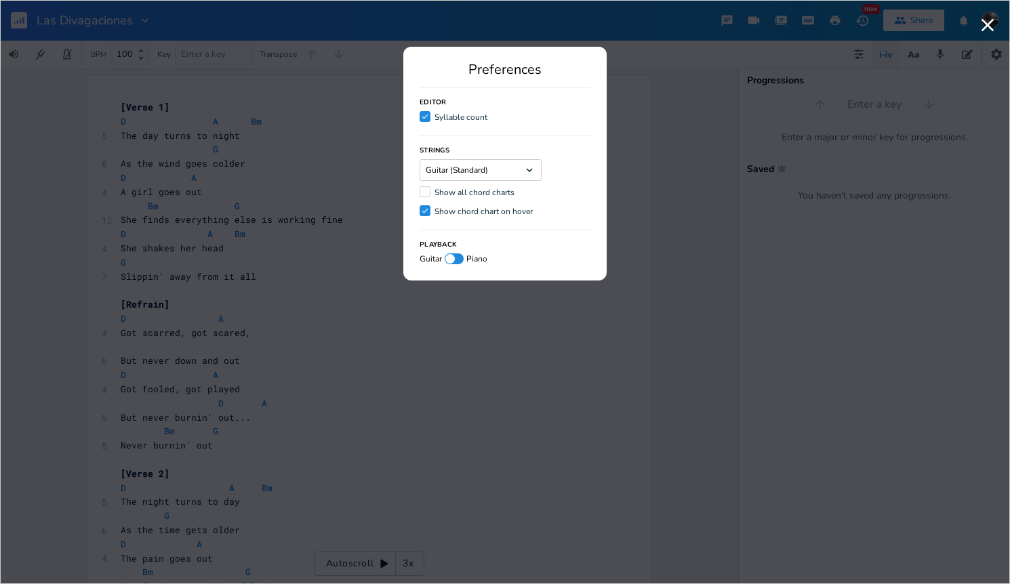
click at [431, 192] on label "Show all chord charts" at bounding box center [467, 193] width 95 height 14
click at [420, 192] on input "Show all chord charts" at bounding box center [420, 192] width 0 height 9
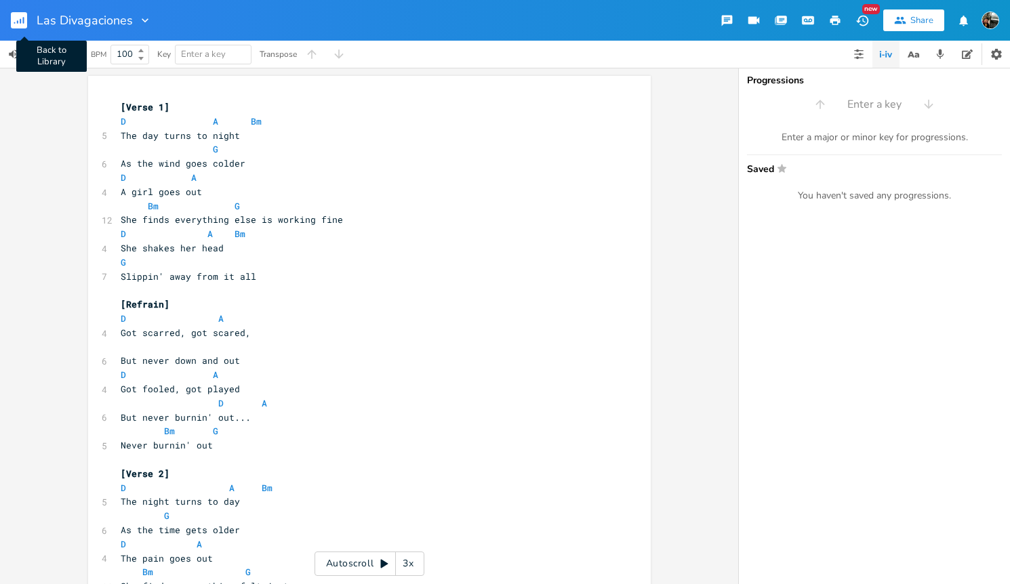
click at [23, 22] on icon "button" at bounding box center [23, 20] width 1 height 7
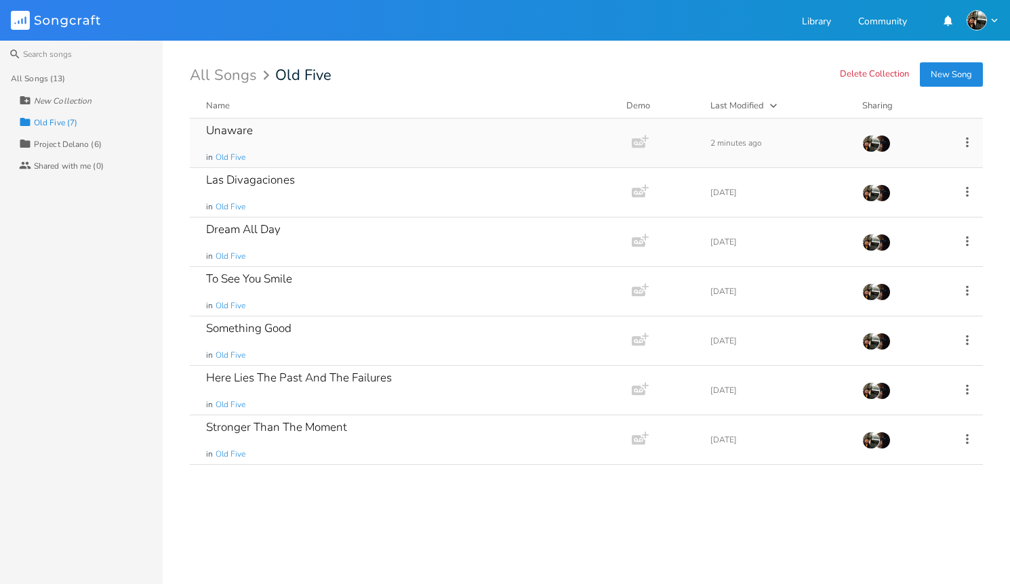
click at [229, 130] on div "Unaware" at bounding box center [229, 131] width 47 height 12
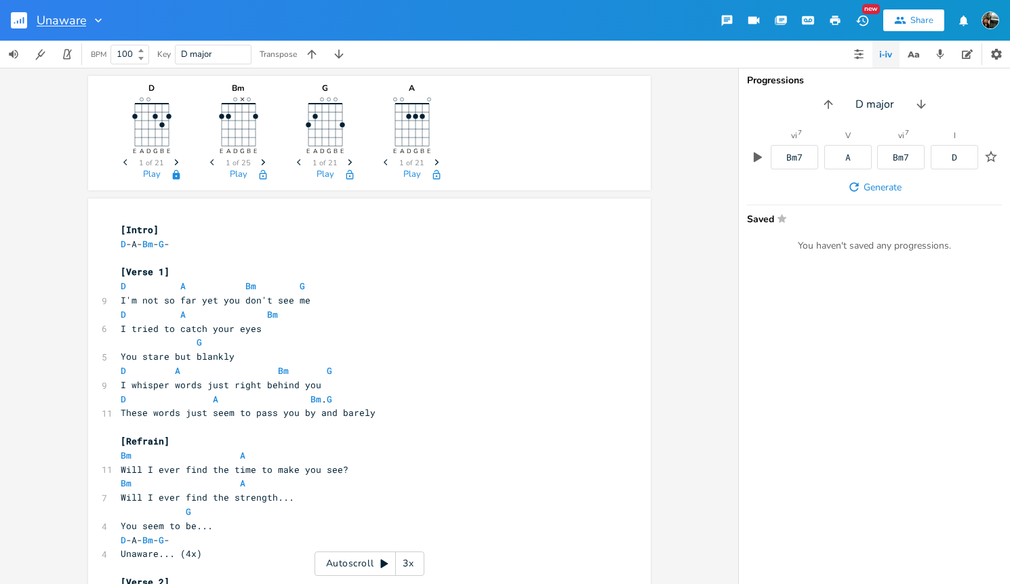
click at [50, 20] on input "Unaware" at bounding box center [61, 20] width 49 height 12
click at [26, 25] on rect "button" at bounding box center [19, 20] width 16 height 16
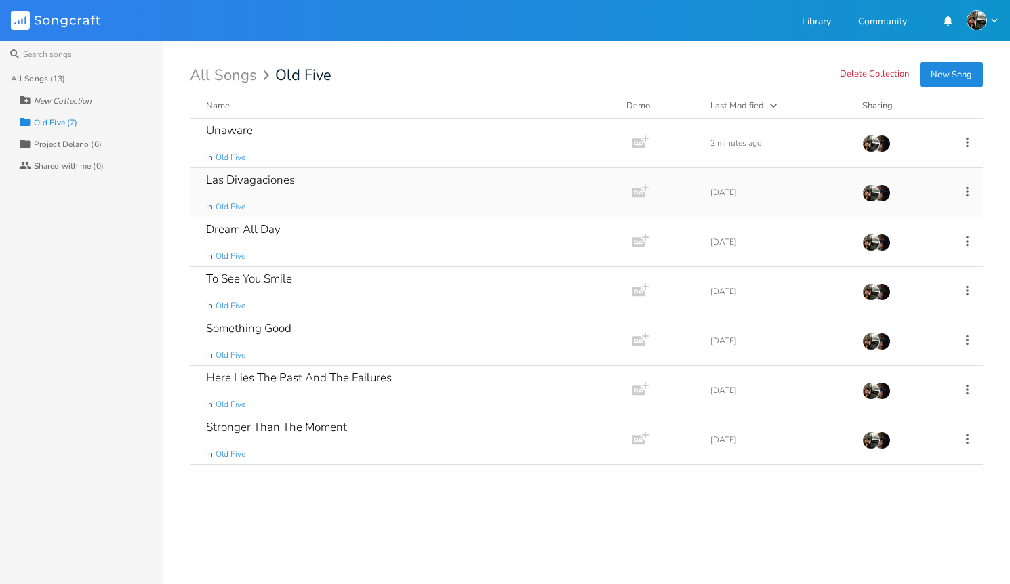
click at [253, 180] on div "Las Divagaciones" at bounding box center [250, 180] width 89 height 12
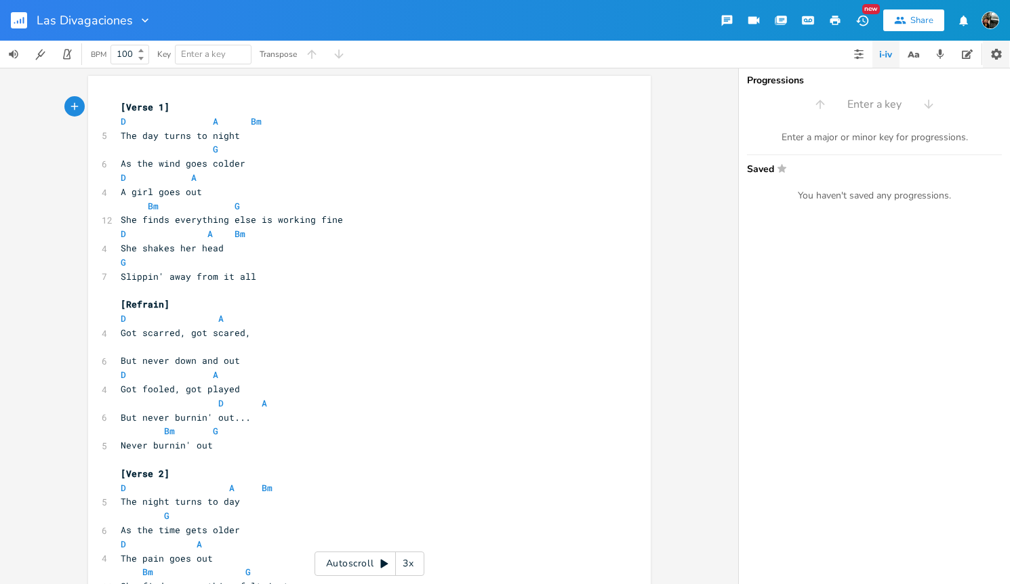
click at [977, 56] on icon "button" at bounding box center [997, 54] width 14 height 14
type input "D"
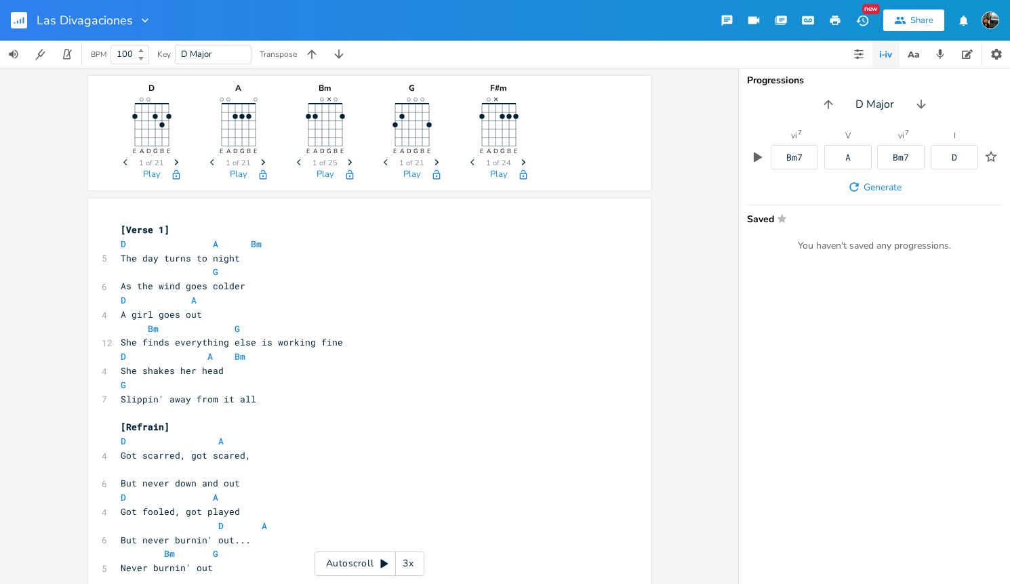
click at [649, 347] on div "D E A D G B E Previous 1 of 21 Next Play A E A D G B E Previous 1 of 21 Next Pl…" at bounding box center [369, 326] width 738 height 516
click at [20, 24] on rect "button" at bounding box center [19, 20] width 16 height 16
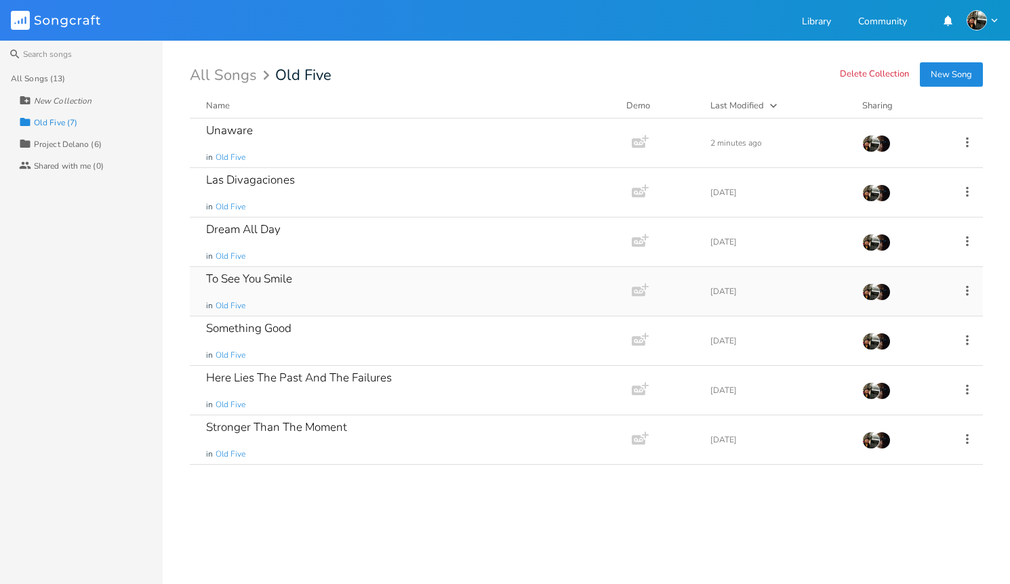
click at [243, 278] on div "To See You Smile" at bounding box center [249, 279] width 86 height 12
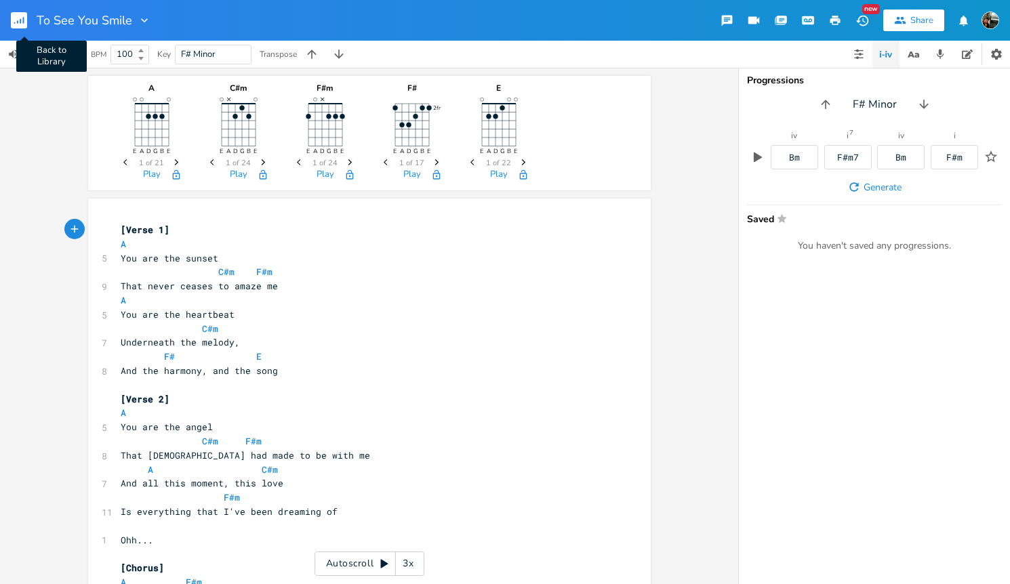
click at [24, 25] on rect "button" at bounding box center [19, 20] width 16 height 16
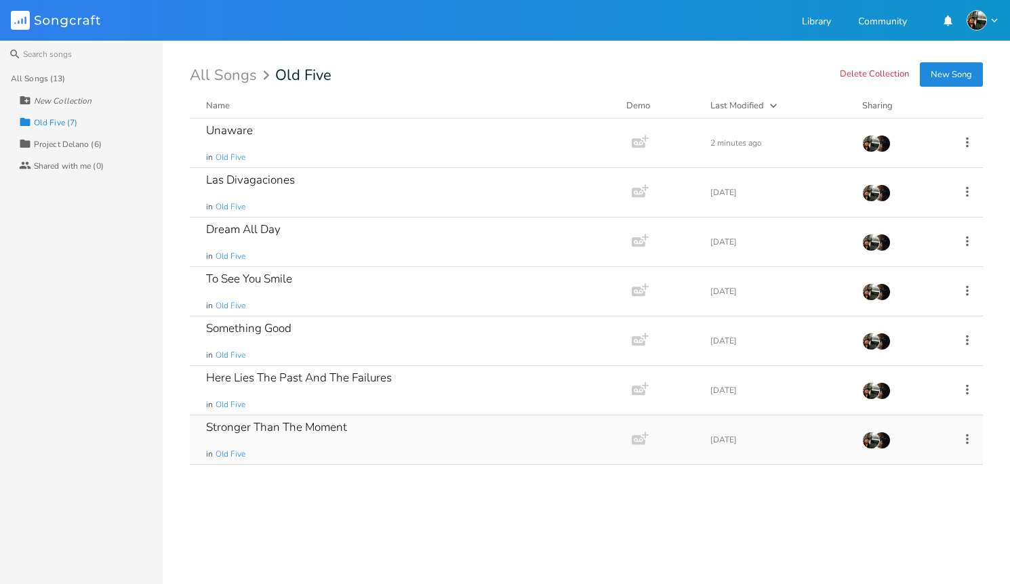
click at [315, 426] on div "Stronger Than The Moment" at bounding box center [276, 428] width 141 height 12
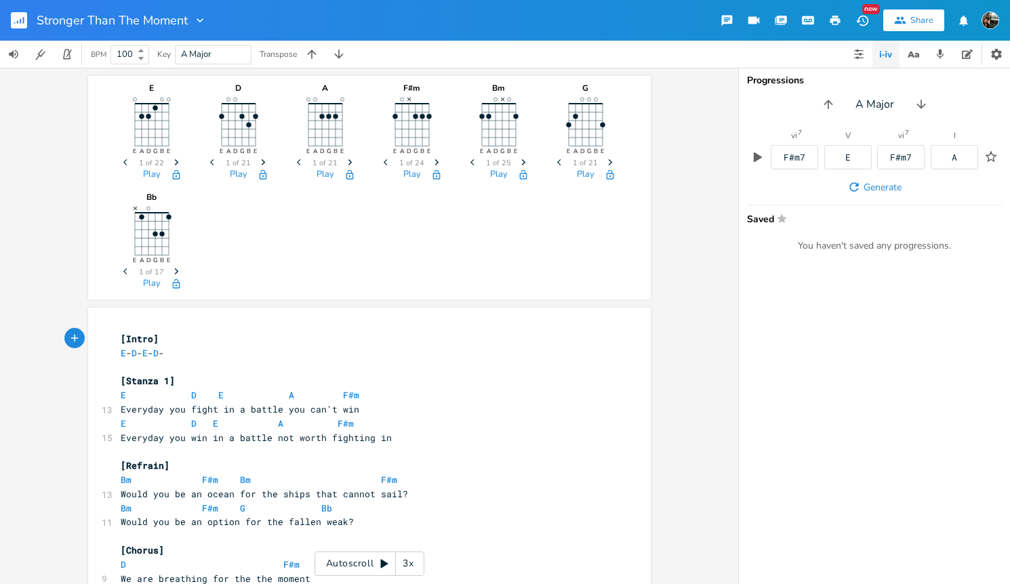
click at [22, 26] on rect "button" at bounding box center [19, 20] width 16 height 16
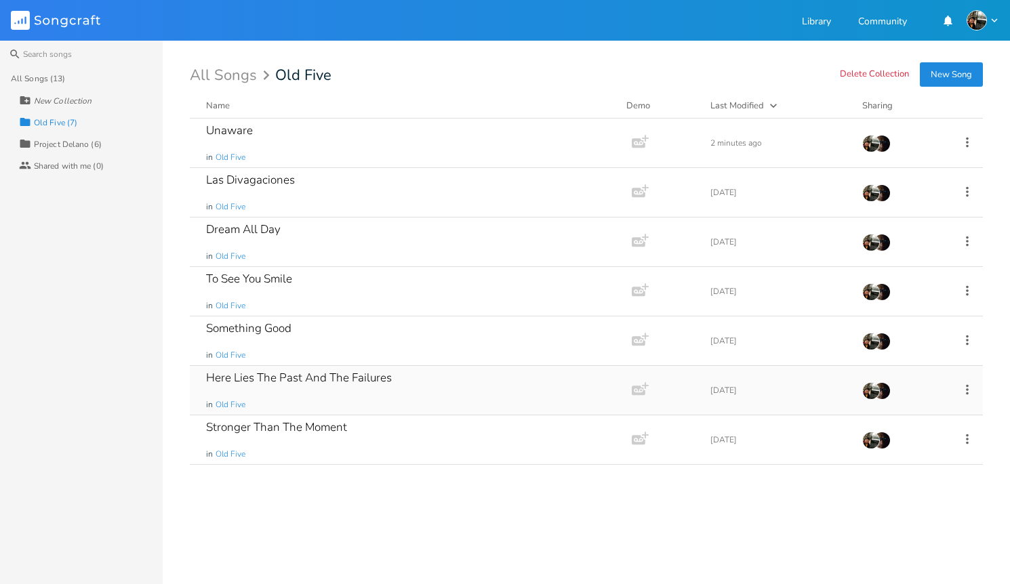
click at [298, 382] on div "Here Lies The Past And The Failures" at bounding box center [299, 378] width 186 height 12
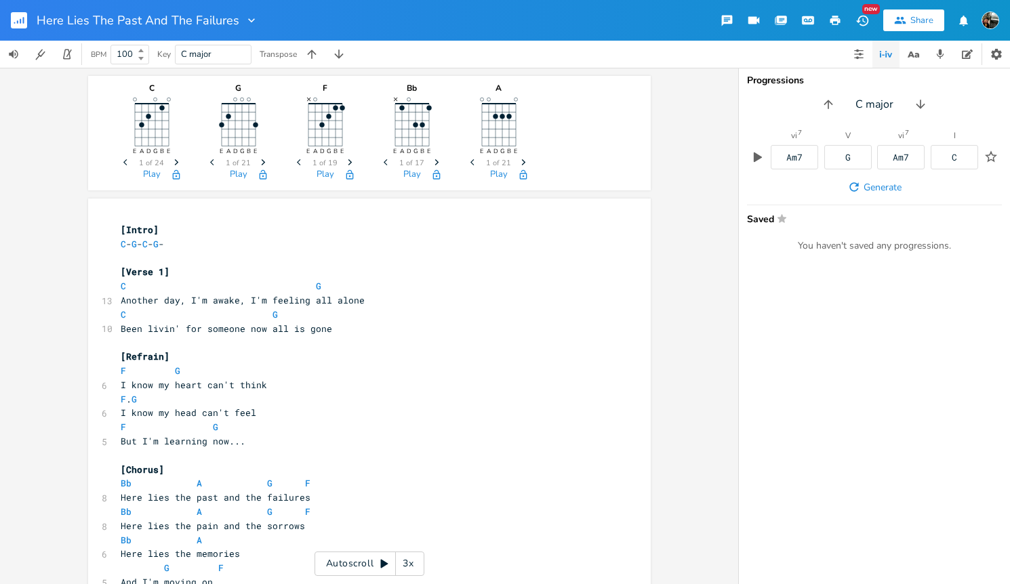
click at [15, 24] on rect "button" at bounding box center [19, 20] width 16 height 16
